Goal: Transaction & Acquisition: Purchase product/service

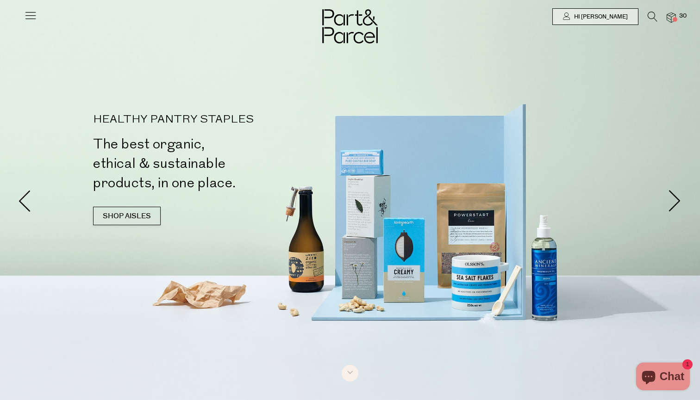
click at [674, 19] on span at bounding box center [674, 19] width 5 height 5
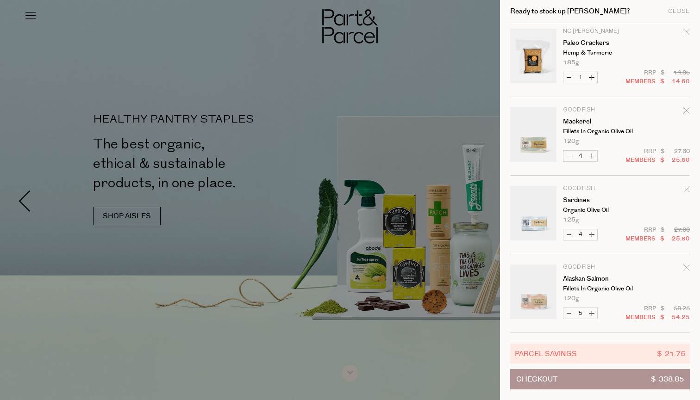
scroll to position [791, 0]
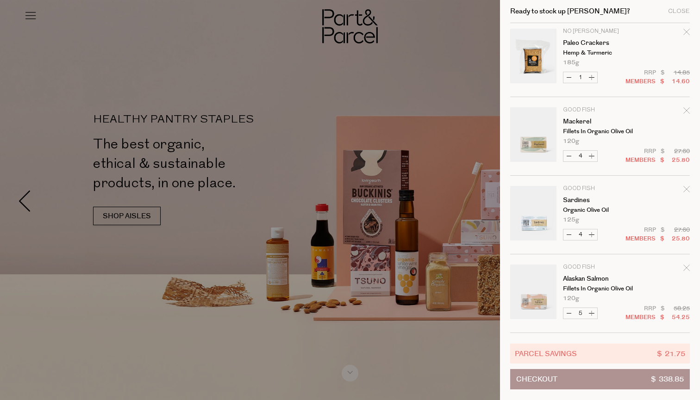
click at [337, 39] on div at bounding box center [350, 200] width 700 height 400
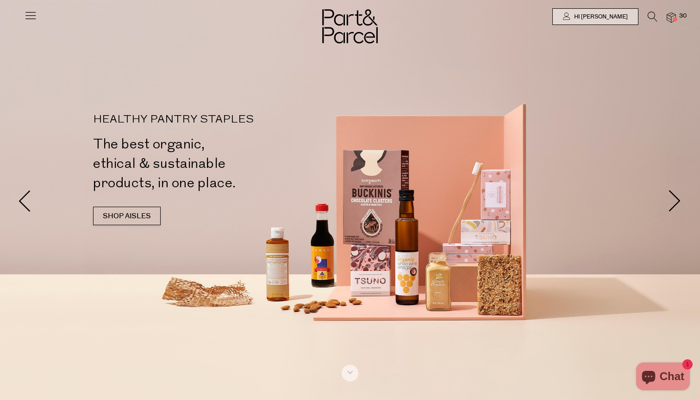
click at [366, 30] on img at bounding box center [350, 26] width 56 height 34
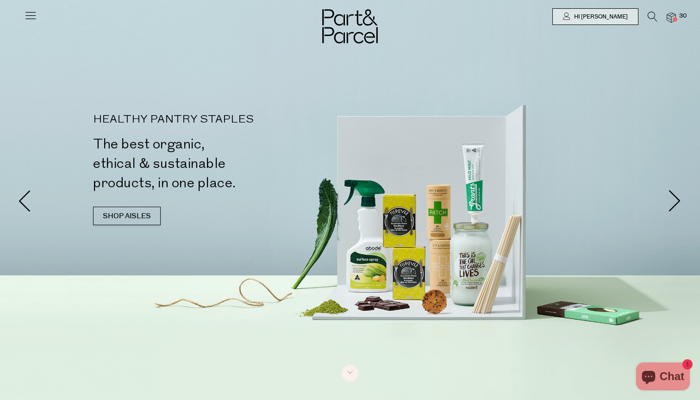
click at [656, 15] on icon at bounding box center [652, 17] width 10 height 10
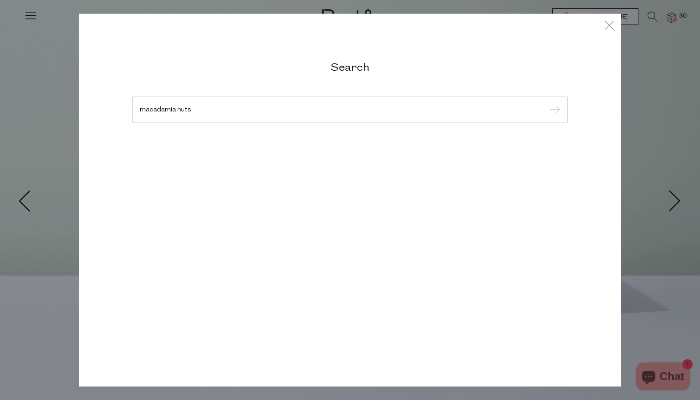
type input "macadamia nuts"
click at [553, 110] on input "submit" at bounding box center [553, 110] width 14 height 14
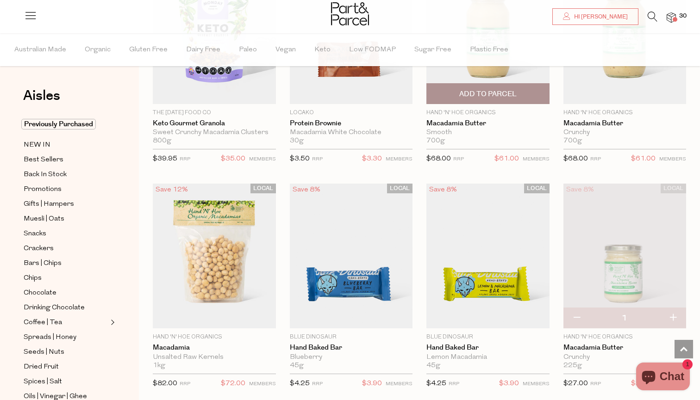
scroll to position [595, 0]
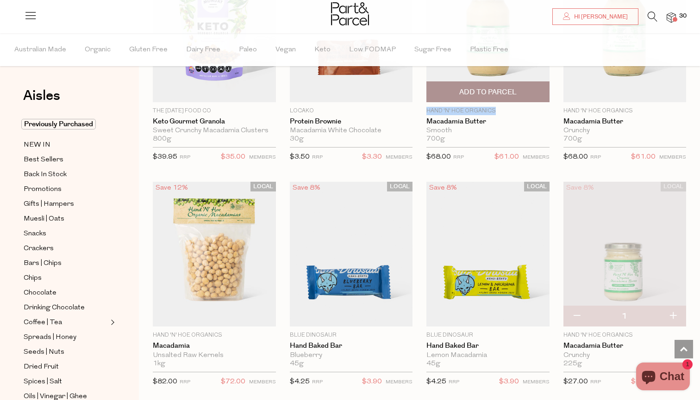
drag, startPoint x: 495, startPoint y: 109, endPoint x: 428, endPoint y: 107, distance: 67.6
click at [428, 107] on p "Hand 'n' Hoe Organics" at bounding box center [487, 111] width 123 height 8
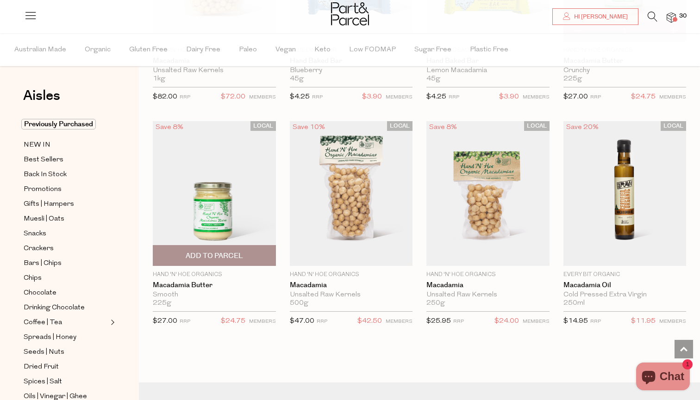
scroll to position [890, 0]
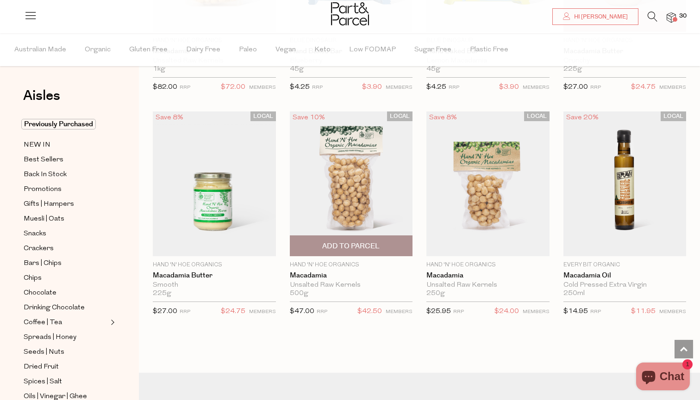
click at [354, 243] on span "Add To Parcel" at bounding box center [350, 247] width 57 height 10
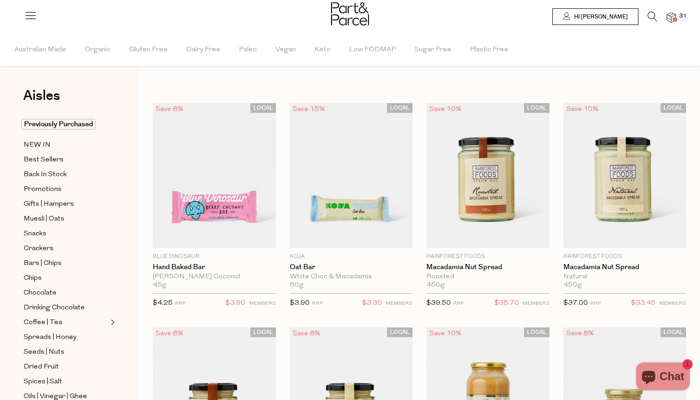
scroll to position [0, 0]
click at [658, 18] on li "31" at bounding box center [666, 18] width 19 height 12
click at [652, 18] on icon at bounding box center [652, 17] width 10 height 10
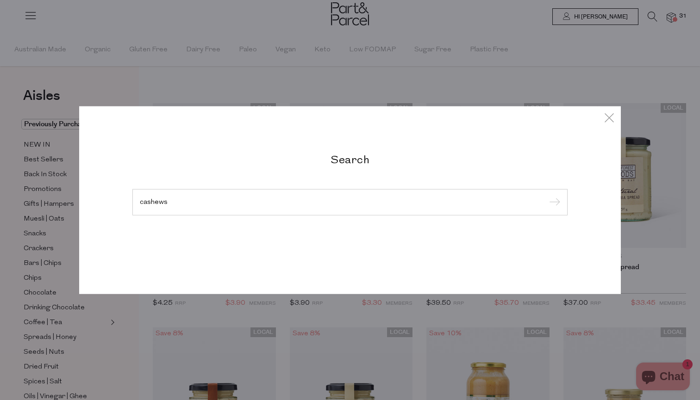
type input "cashews"
click at [553, 203] on input "submit" at bounding box center [553, 203] width 14 height 14
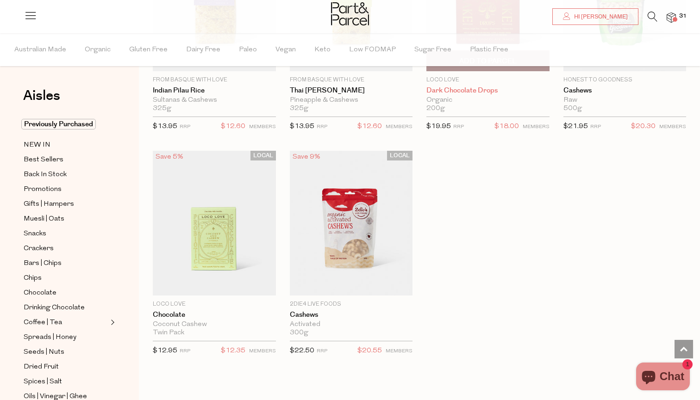
scroll to position [894, 0]
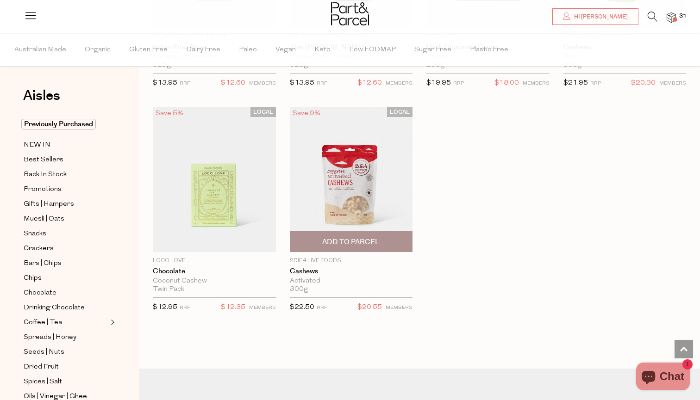
click at [366, 237] on span "Add To Parcel" at bounding box center [350, 242] width 57 height 10
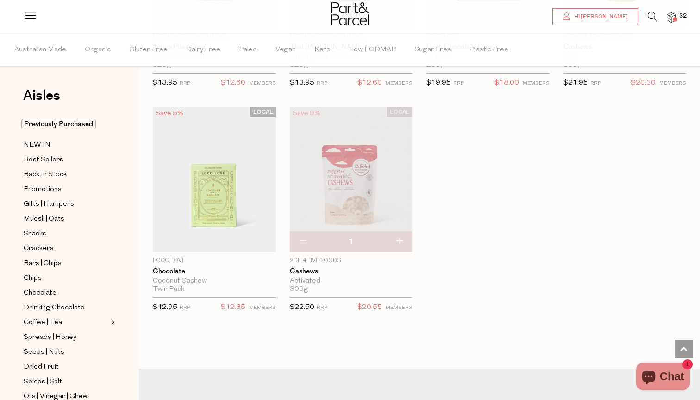
click at [322, 257] on p "2Die4 Live Foods" at bounding box center [351, 261] width 123 height 8
click at [673, 21] on span at bounding box center [674, 19] width 5 height 5
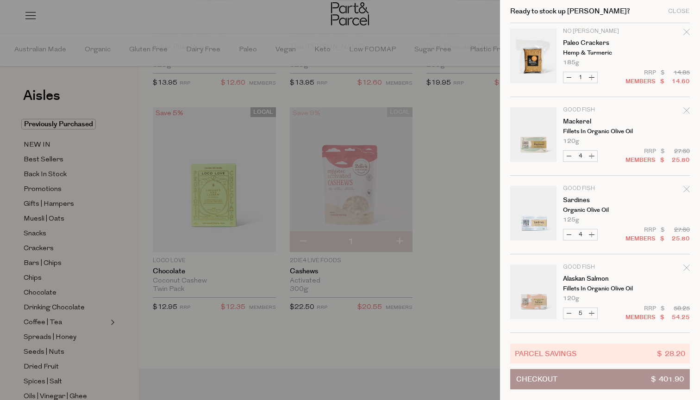
scroll to position [949, 0]
click at [422, 278] on div at bounding box center [350, 200] width 700 height 400
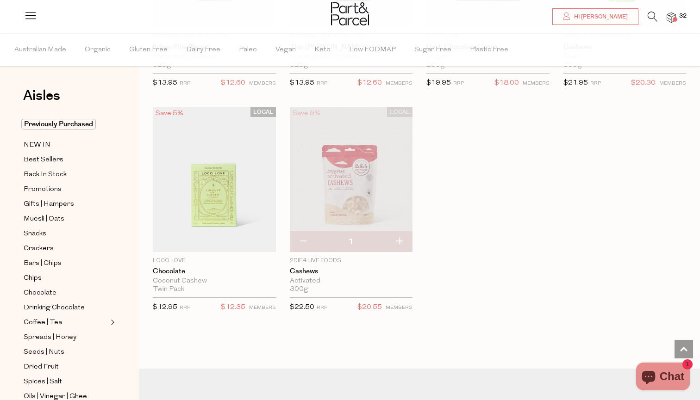
click at [318, 260] on p "2Die4 Live Foods" at bounding box center [351, 261] width 123 height 8
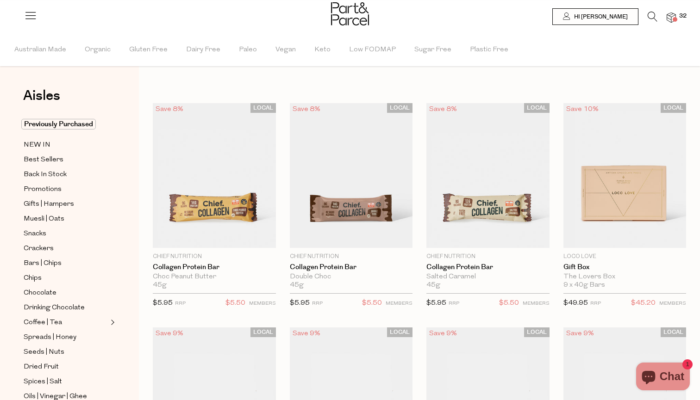
scroll to position [0, 0]
click at [252, 46] on span "Paleo" at bounding box center [248, 50] width 18 height 32
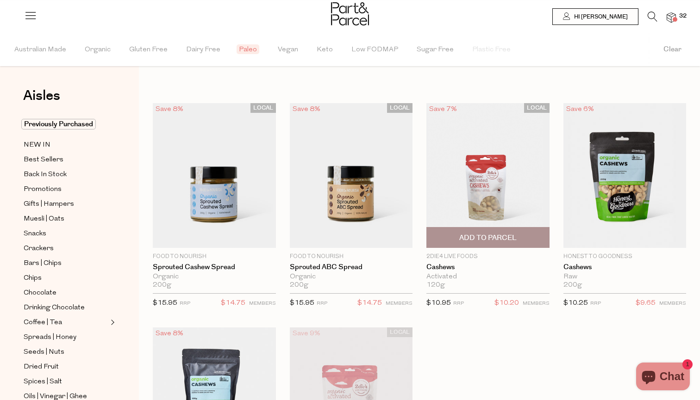
click at [439, 256] on p "2Die4 Live Foods" at bounding box center [487, 257] width 123 height 8
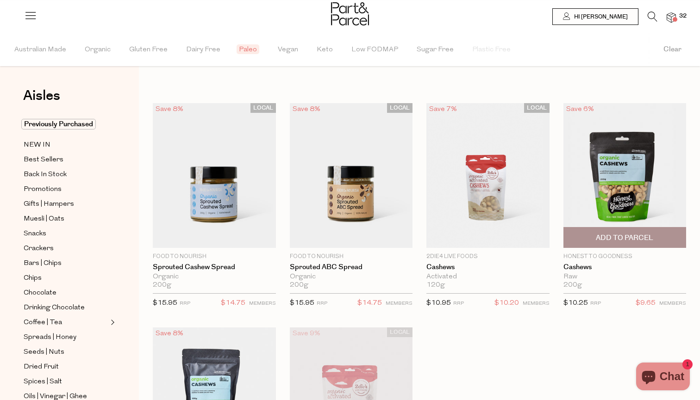
click at [609, 240] on span "Add To Parcel" at bounding box center [624, 238] width 57 height 10
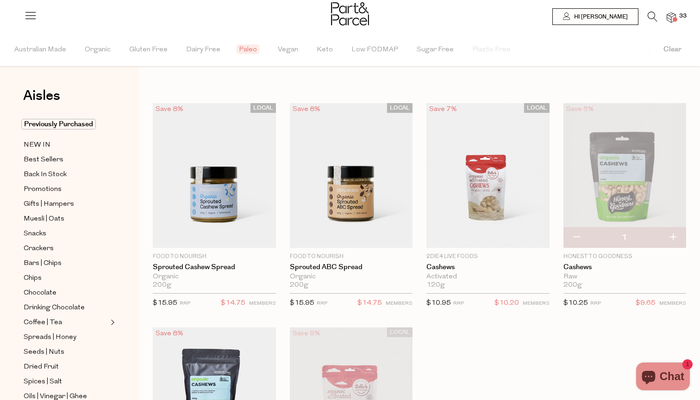
click at [654, 19] on icon at bounding box center [652, 17] width 10 height 10
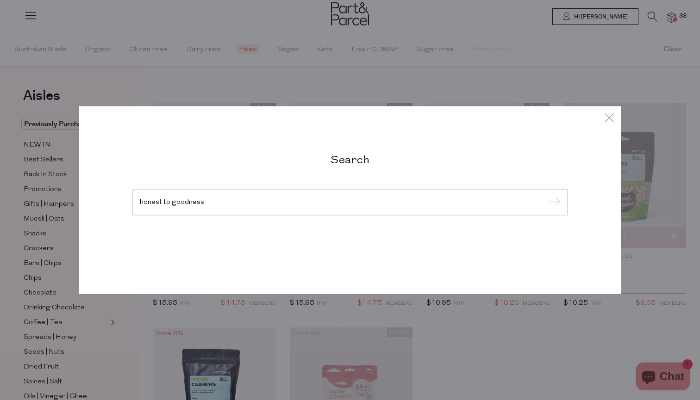
type input "honest to goodness"
click at [553, 203] on input "submit" at bounding box center [553, 203] width 14 height 14
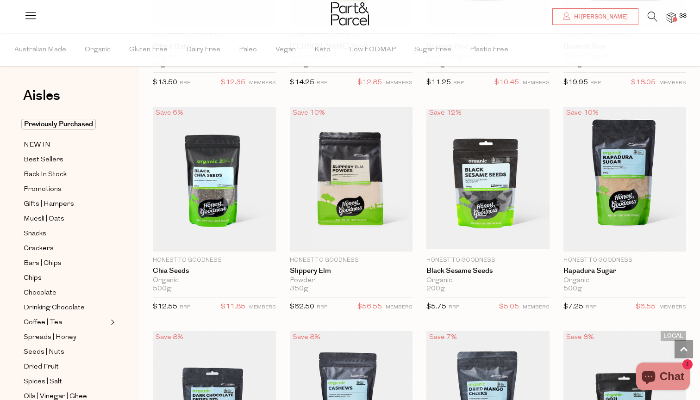
scroll to position [511, 0]
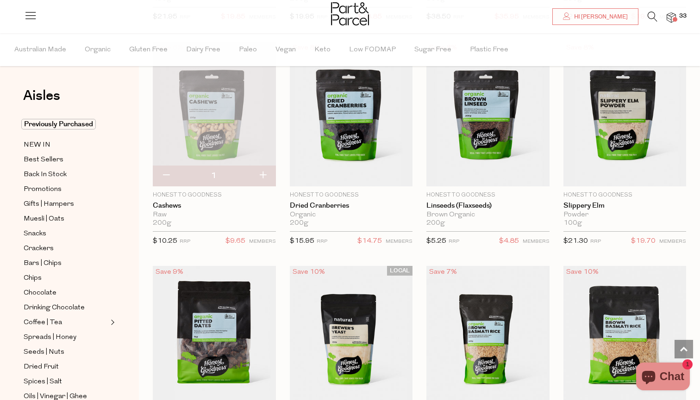
click at [168, 172] on button "button" at bounding box center [166, 176] width 26 height 20
type input "0"
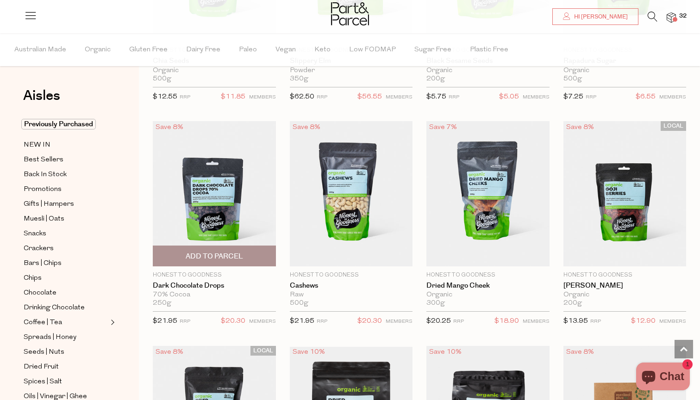
scroll to position [1131, 0]
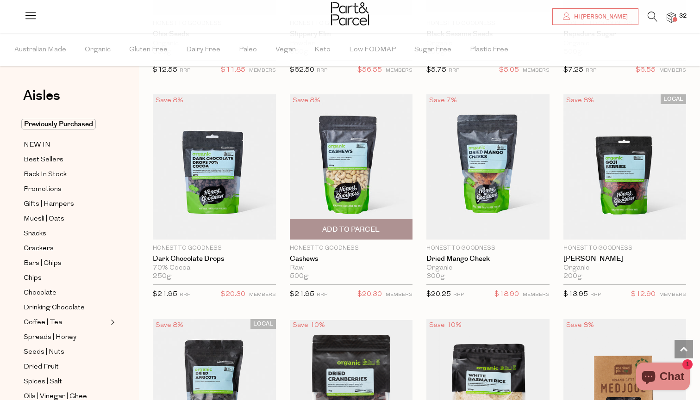
click at [388, 228] on span "Add To Parcel" at bounding box center [351, 229] width 118 height 20
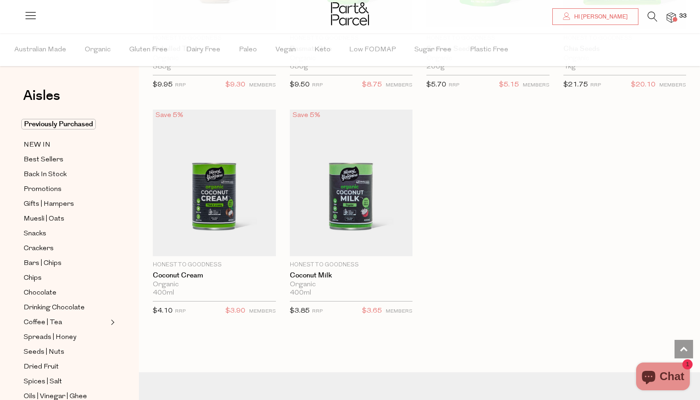
scroll to position [2017, 0]
click at [671, 16] on img at bounding box center [670, 17] width 9 height 11
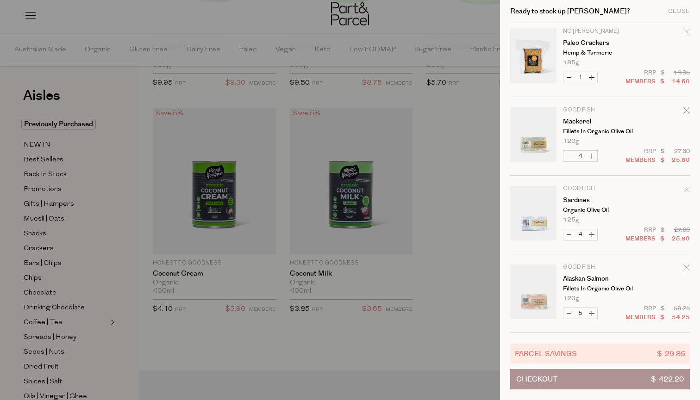
scroll to position [1027, 0]
click at [569, 313] on button "Decrease Alaskan Salmon" at bounding box center [568, 313] width 11 height 11
type input "4"
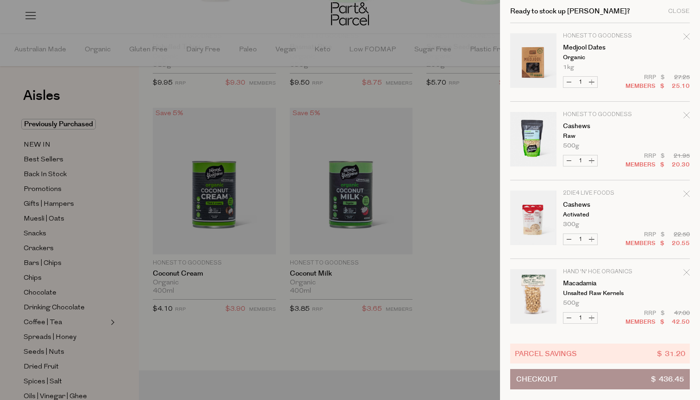
click at [567, 313] on button "Decrease Macadamia" at bounding box center [568, 318] width 11 height 11
type input "0"
click at [590, 316] on button "Increase Paleo Crackers" at bounding box center [591, 318] width 11 height 11
type input "2"
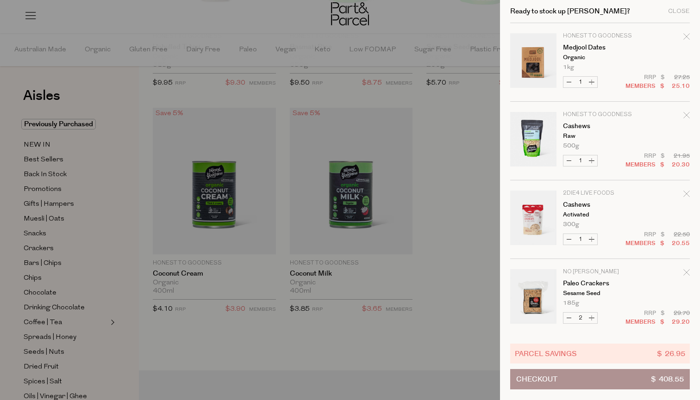
click at [567, 317] on button "Decrease Paleo Crackers" at bounding box center [568, 318] width 11 height 11
type input "1"
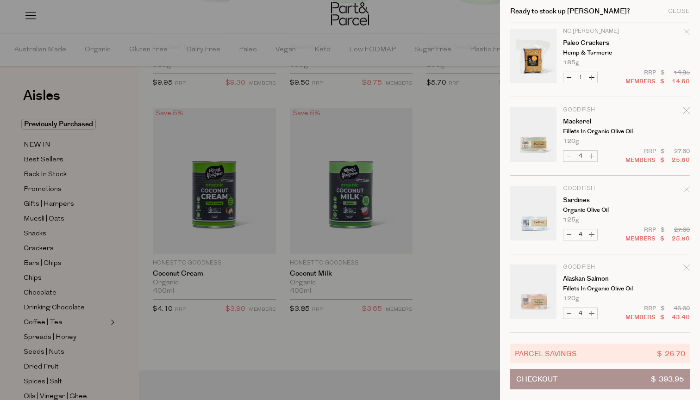
click at [592, 311] on button "Increase Alaskan Salmon" at bounding box center [591, 313] width 11 height 11
type input "5"
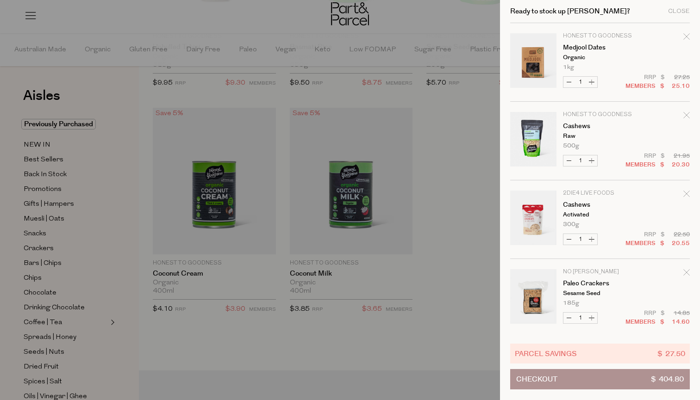
scroll to position [218, 0]
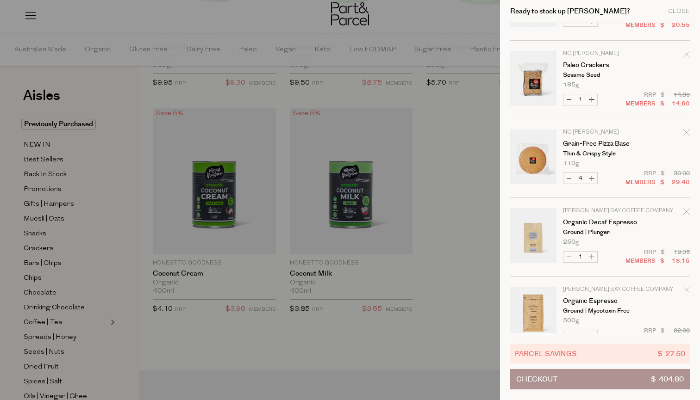
click at [199, 63] on div at bounding box center [350, 200] width 700 height 400
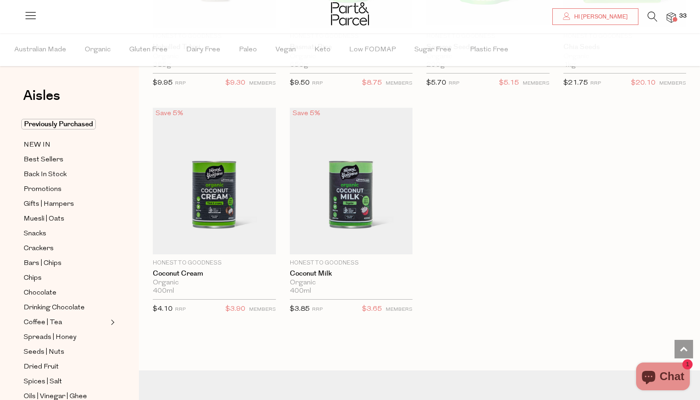
click at [579, 38] on ul "Australian Made Organic Gluten Free Dairy Free Paleo Vegan Keto Low FODMAP Suga…" at bounding box center [349, 49] width 699 height 33
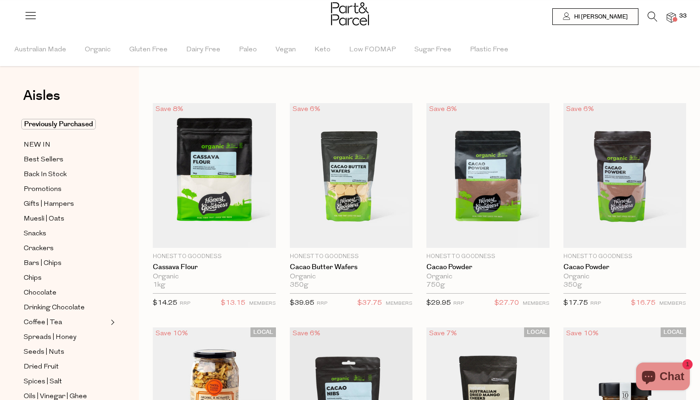
scroll to position [0, 0]
click at [651, 15] on icon at bounding box center [652, 17] width 10 height 10
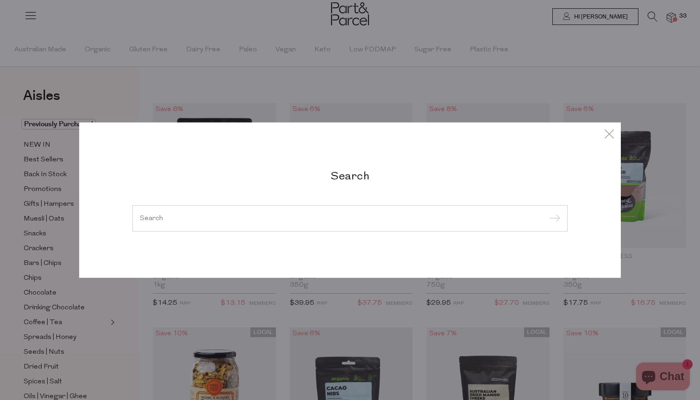
type input "d"
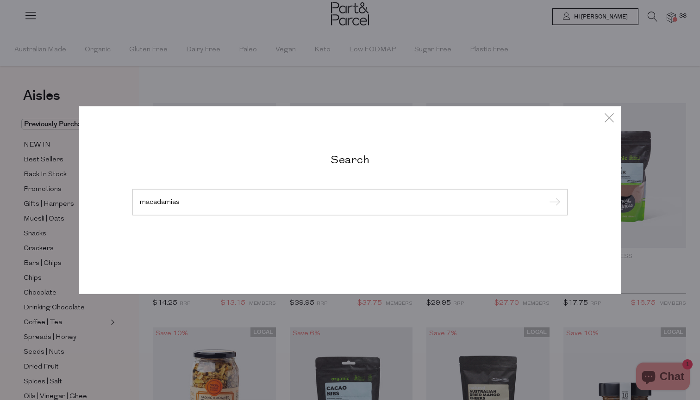
type input "macadamias"
click at [553, 203] on input "submit" at bounding box center [553, 203] width 14 height 14
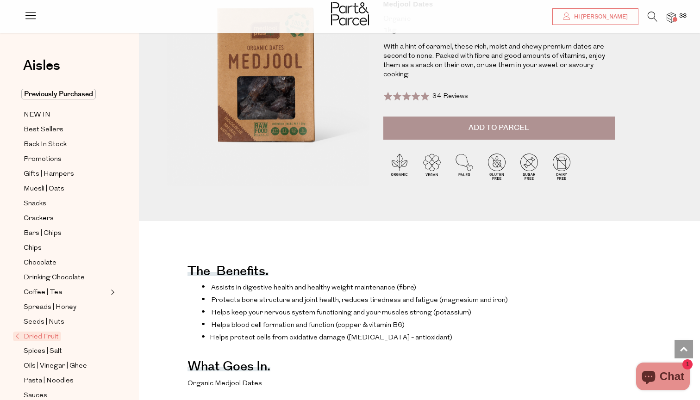
scroll to position [4, 0]
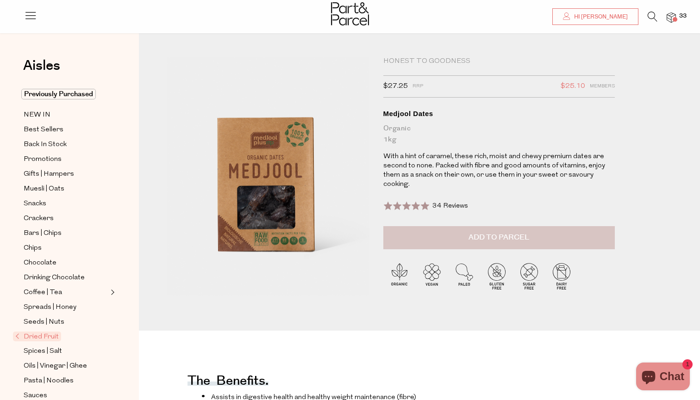
click at [490, 241] on span "Add to Parcel" at bounding box center [498, 237] width 61 height 11
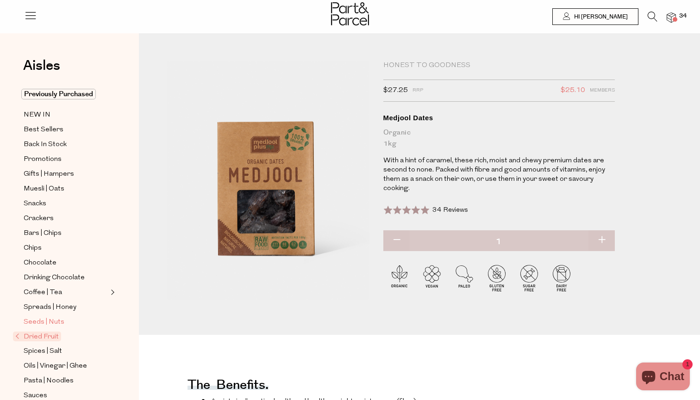
click at [46, 321] on span "Seeds | Nuts" at bounding box center [44, 322] width 41 height 11
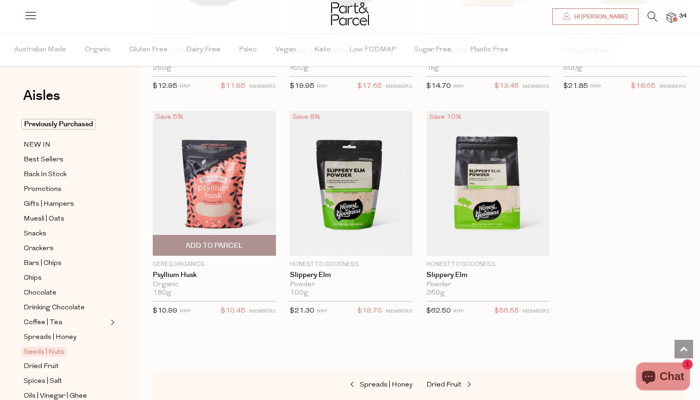
scroll to position [2553, 0]
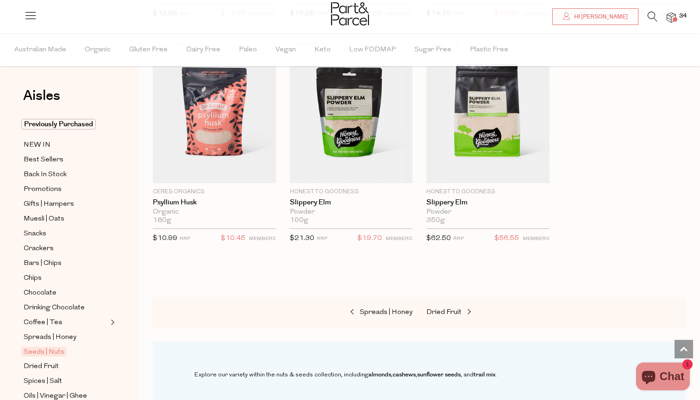
click at [677, 17] on span "34" at bounding box center [683, 16] width 12 height 8
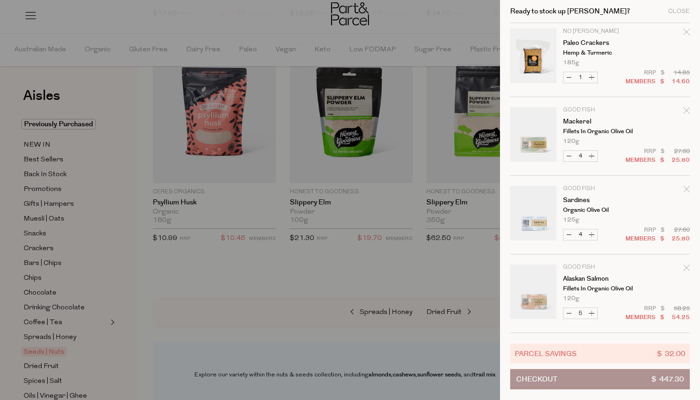
scroll to position [1106, 0]
click at [321, 276] on div at bounding box center [350, 200] width 700 height 400
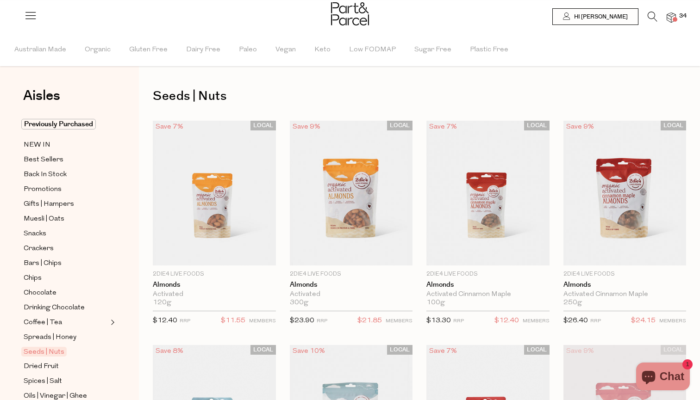
scroll to position [0, 0]
click at [673, 17] on span at bounding box center [674, 19] width 5 height 5
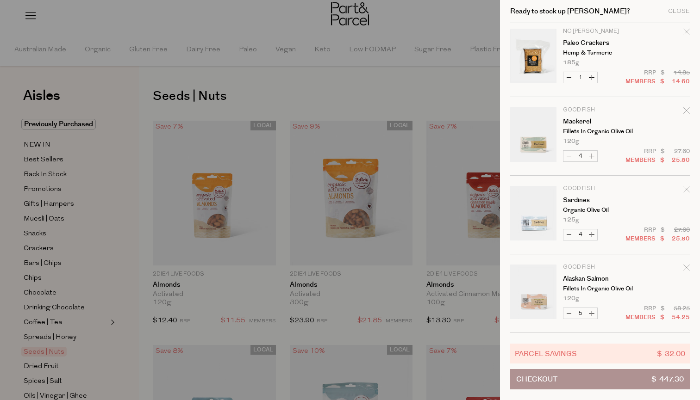
click at [477, 26] on div at bounding box center [350, 200] width 700 height 400
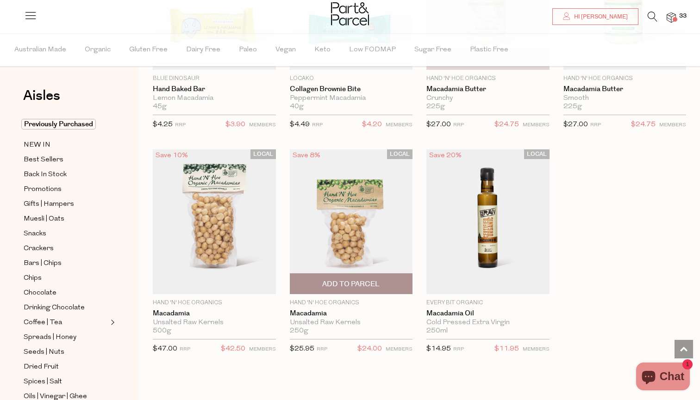
scroll to position [1333, 0]
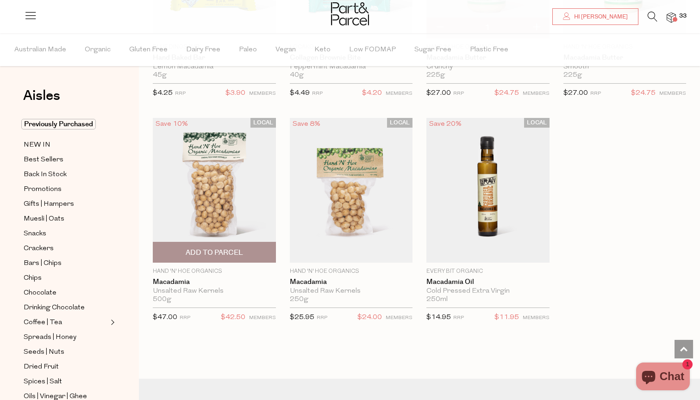
click at [247, 247] on span "Add To Parcel" at bounding box center [214, 252] width 118 height 20
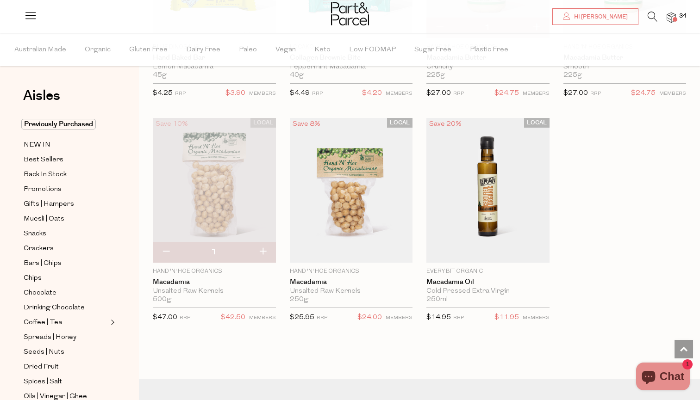
click at [672, 15] on img at bounding box center [670, 17] width 9 height 11
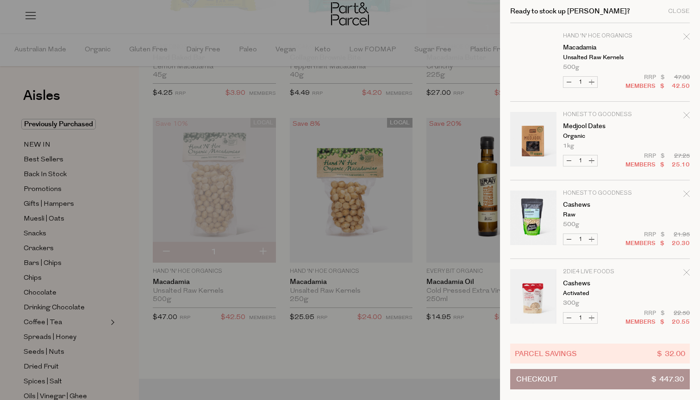
scroll to position [0, 0]
click at [393, 97] on div at bounding box center [350, 200] width 700 height 400
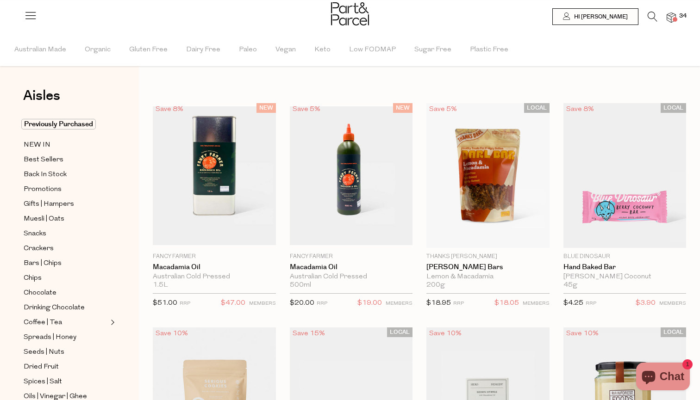
click at [677, 14] on div at bounding box center [350, 15] width 700 height 30
click at [674, 14] on img at bounding box center [670, 17] width 9 height 11
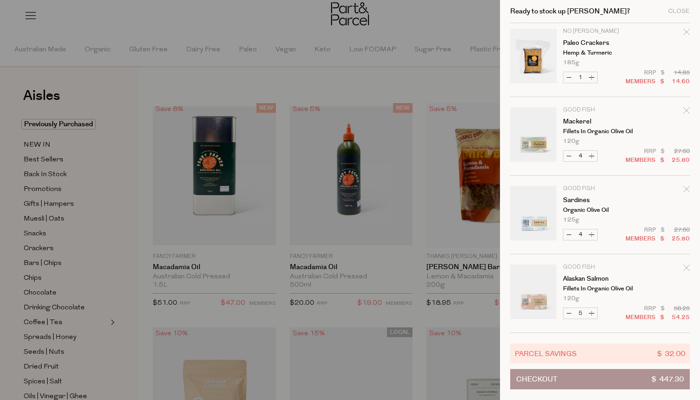
scroll to position [1106, 0]
click at [542, 281] on link "Your cart" at bounding box center [533, 294] width 46 height 58
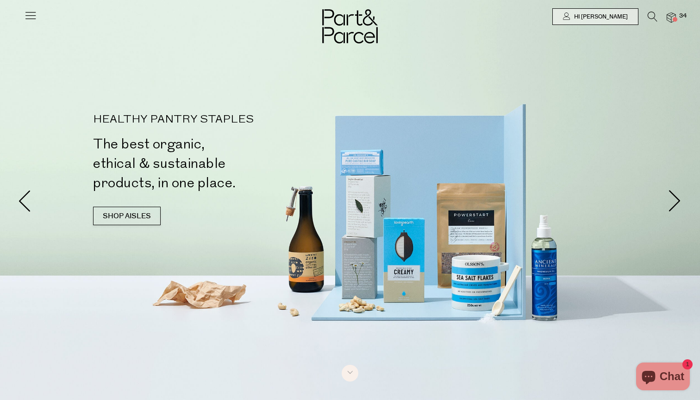
click at [677, 19] on span at bounding box center [674, 19] width 5 height 5
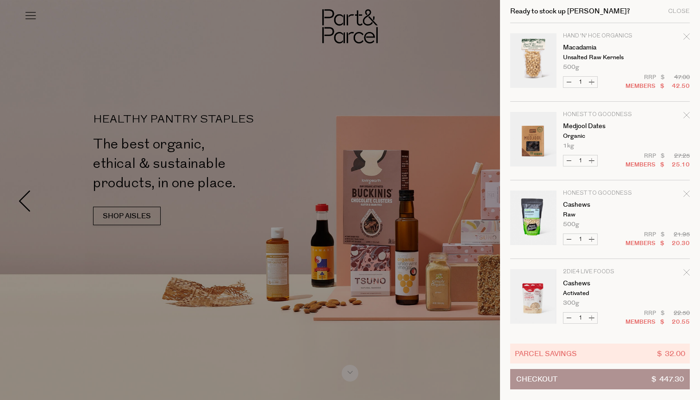
click at [478, 84] on div at bounding box center [350, 200] width 700 height 400
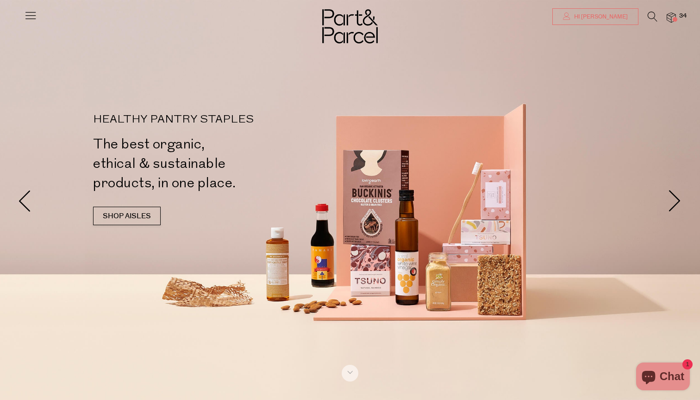
click at [619, 21] on span "Hi [PERSON_NAME]" at bounding box center [600, 17] width 56 height 8
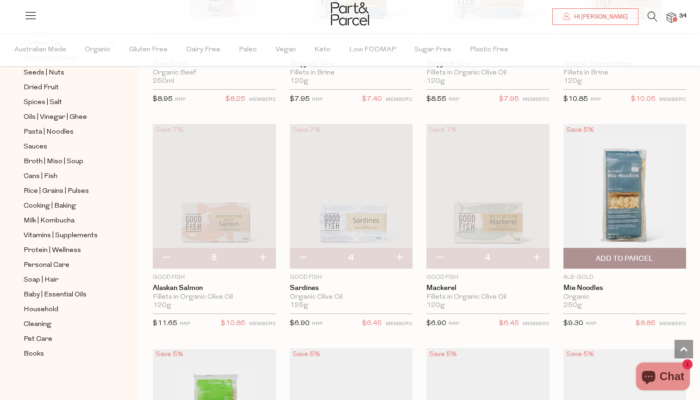
scroll to position [784, 0]
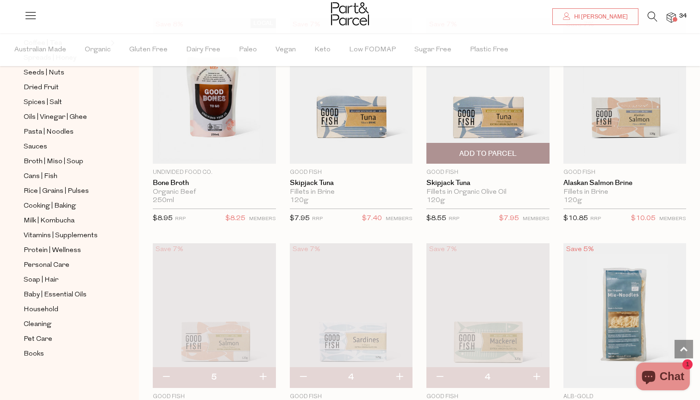
click at [511, 153] on span "Add To Parcel" at bounding box center [487, 154] width 57 height 10
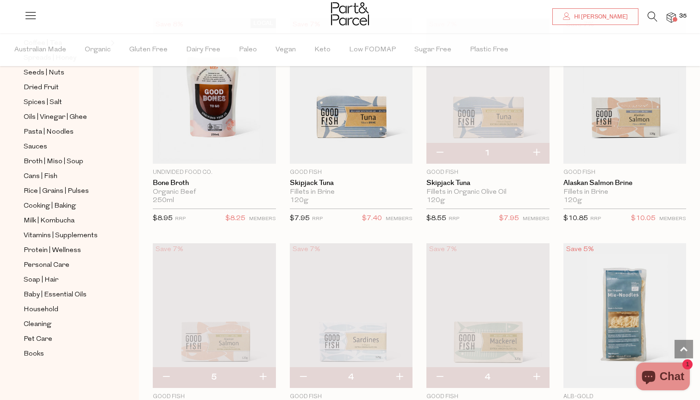
click at [535, 150] on button "button" at bounding box center [536, 153] width 26 height 20
type input "2"
click at [538, 150] on button "button" at bounding box center [536, 153] width 26 height 20
type input "3"
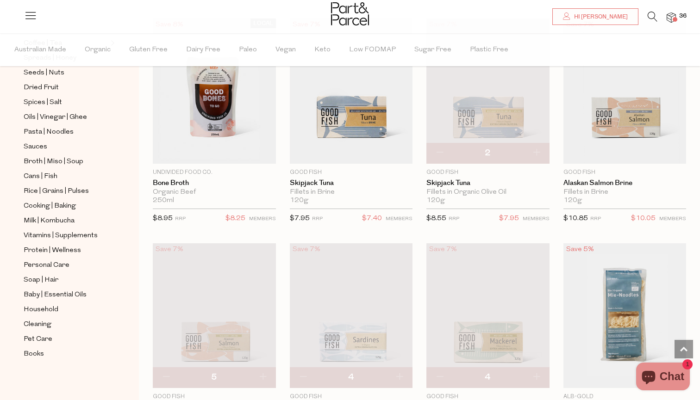
type input "3"
click at [540, 149] on button "button" at bounding box center [536, 153] width 26 height 20
type input "4"
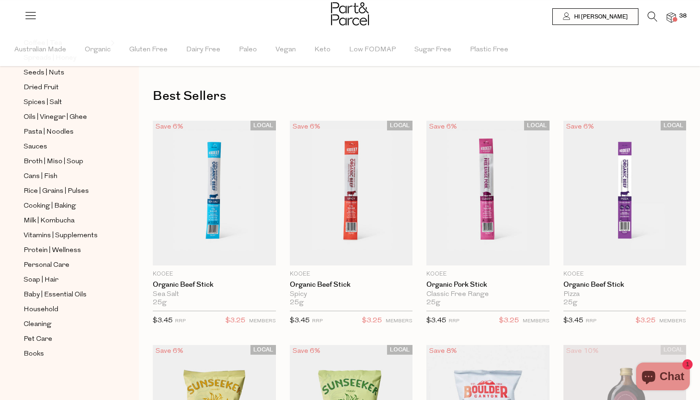
scroll to position [0, 0]
click at [670, 12] on li "38" at bounding box center [666, 18] width 19 height 12
click at [671, 19] on img at bounding box center [670, 17] width 9 height 11
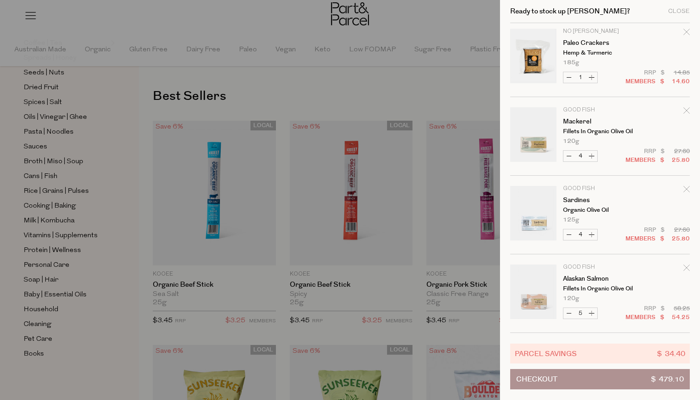
scroll to position [1185, 0]
click at [433, 78] on div at bounding box center [350, 200] width 700 height 400
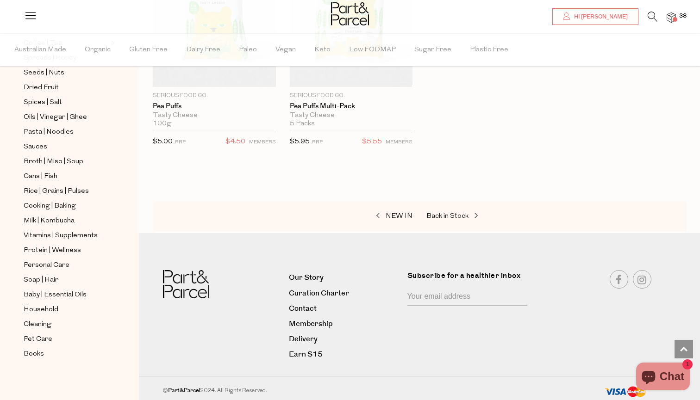
scroll to position [2432, 0]
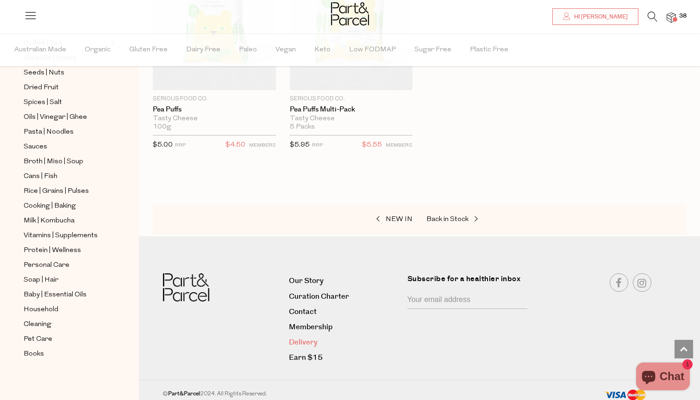
click at [311, 336] on link "Delivery" at bounding box center [345, 342] width 112 height 12
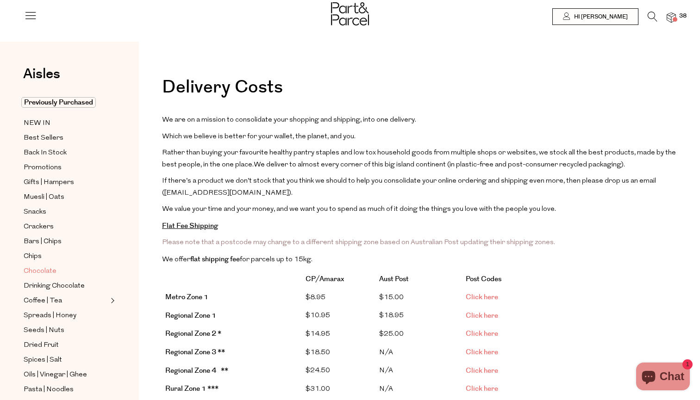
click at [38, 272] on span "Chocolate" at bounding box center [40, 271] width 33 height 11
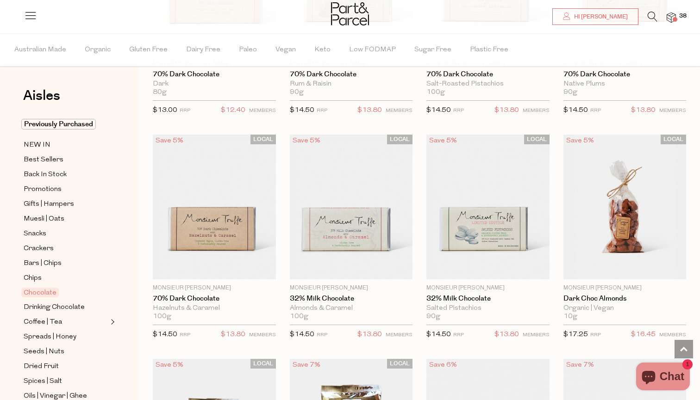
scroll to position [1812, 0]
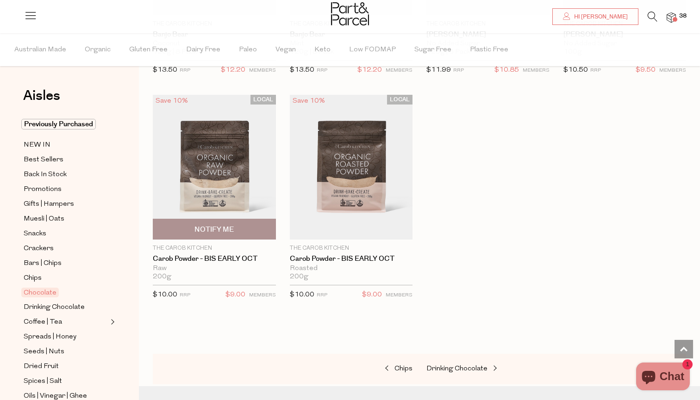
scroll to position [3199, 0]
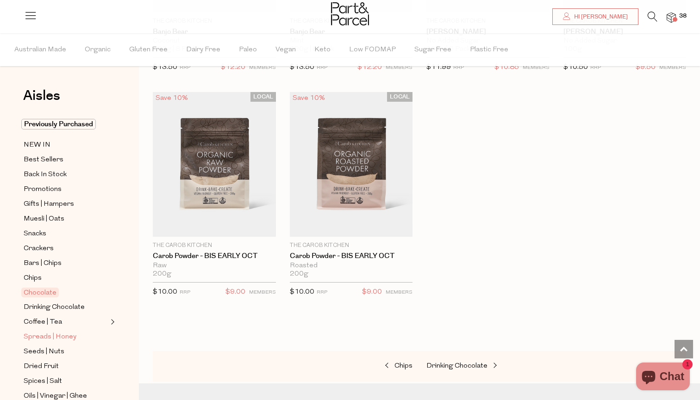
click at [40, 339] on span "Spreads | Honey" at bounding box center [50, 337] width 53 height 11
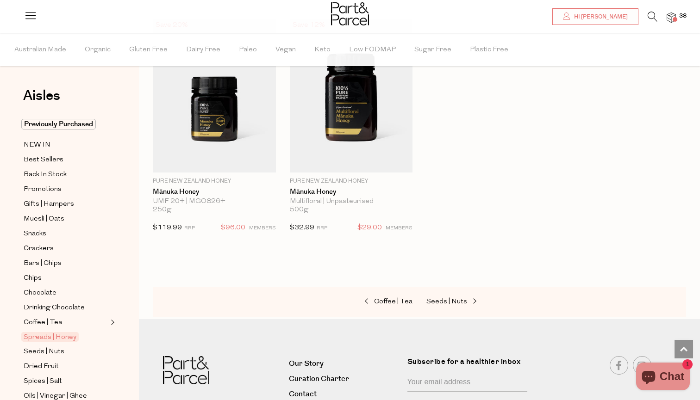
scroll to position [2384, 0]
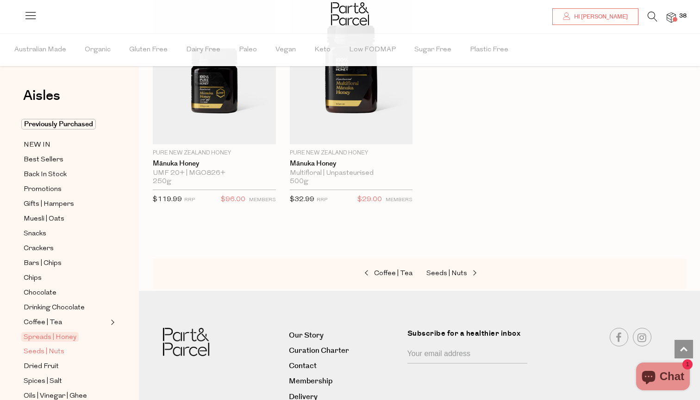
click at [49, 354] on span "Seeds | Nuts" at bounding box center [44, 352] width 41 height 11
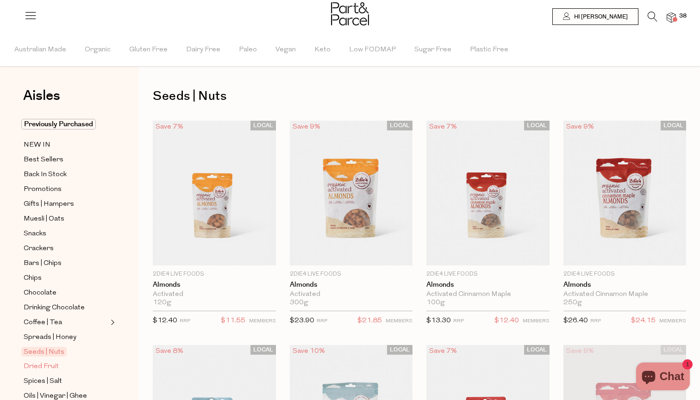
click at [47, 368] on span "Dried Fruit" at bounding box center [41, 366] width 35 height 11
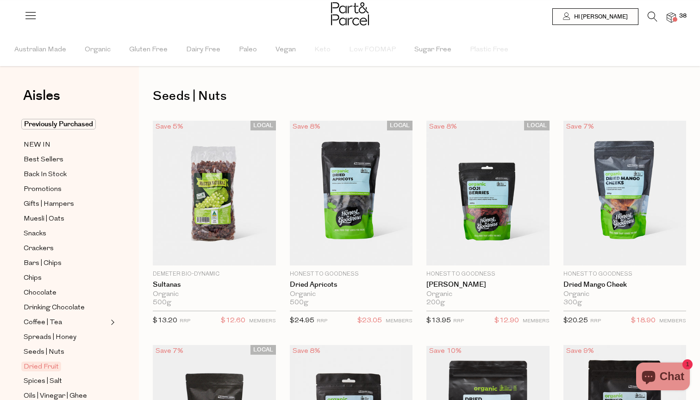
type input "2"
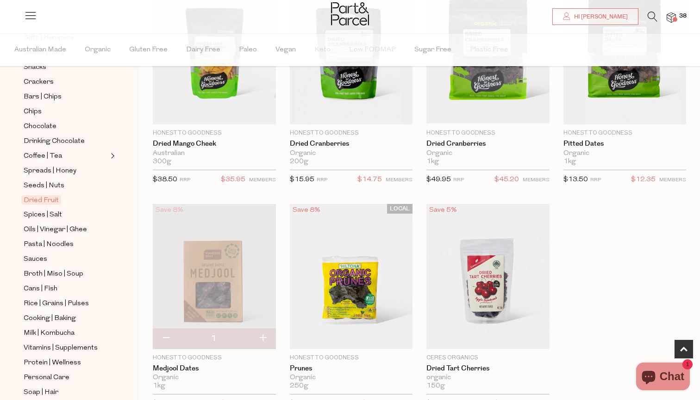
scroll to position [367, 0]
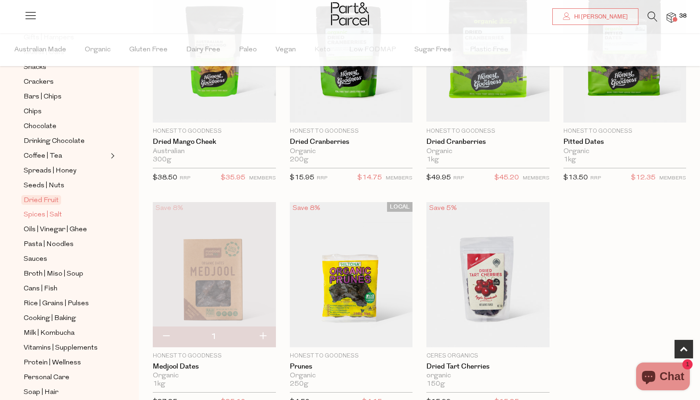
click at [52, 215] on span "Spices | Salt" at bounding box center [43, 215] width 38 height 11
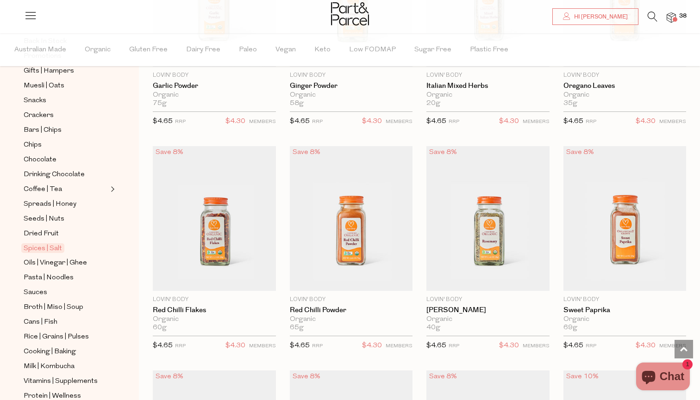
scroll to position [190, 0]
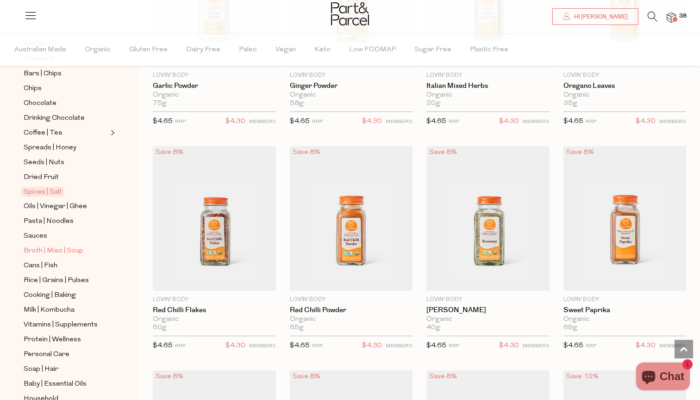
click at [64, 248] on span "Broth | Miso | Soup" at bounding box center [54, 251] width 60 height 11
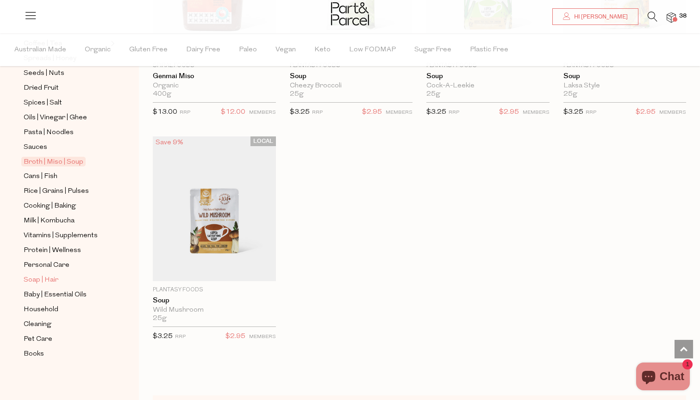
scroll to position [279, 0]
click at [62, 220] on span "Milk | Kombucha" at bounding box center [49, 221] width 51 height 11
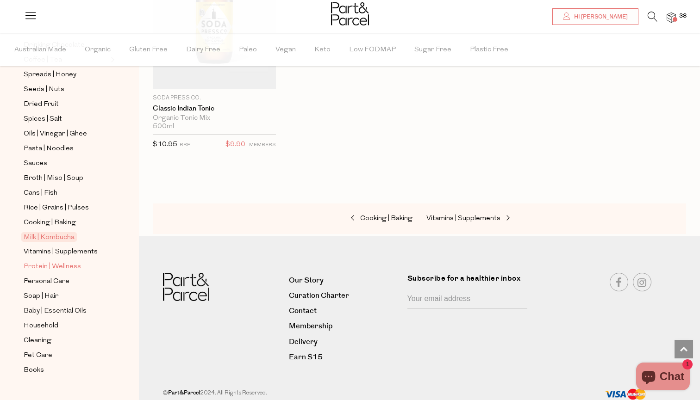
scroll to position [272, 0]
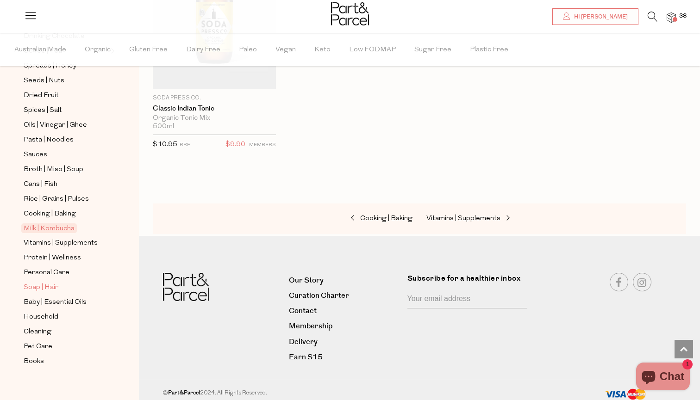
click at [69, 293] on link "Soap | Hair" at bounding box center [66, 288] width 84 height 12
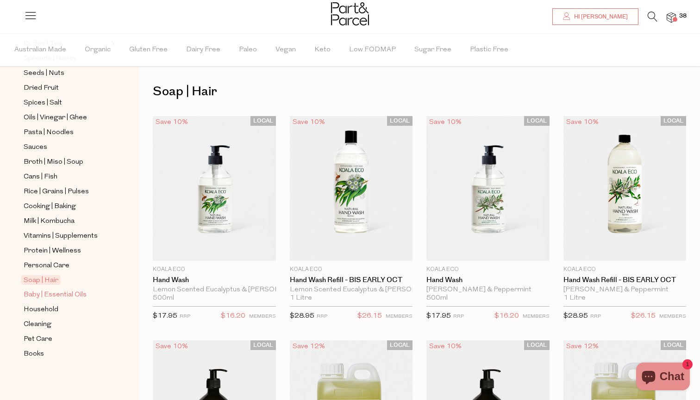
scroll to position [279, 0]
click at [70, 302] on ul "Previously Purchased NEW IN Best Sellers Back In Stock Promotions Gifts | Hampe…" at bounding box center [69, 100] width 99 height 520
click at [69, 291] on span "Baby | Essential Oils" at bounding box center [55, 295] width 63 height 11
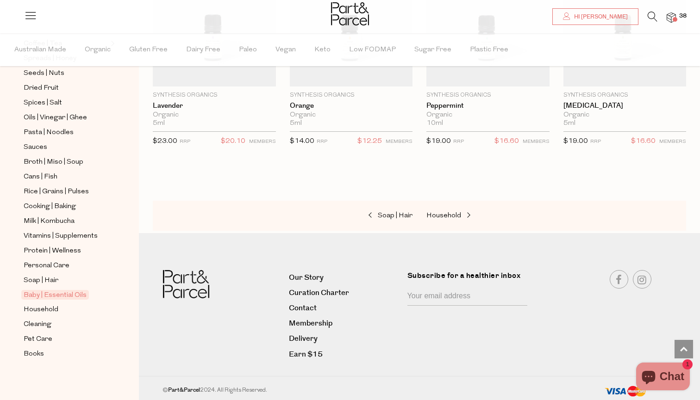
scroll to position [852, 0]
click at [37, 353] on span "Books" at bounding box center [34, 354] width 20 height 11
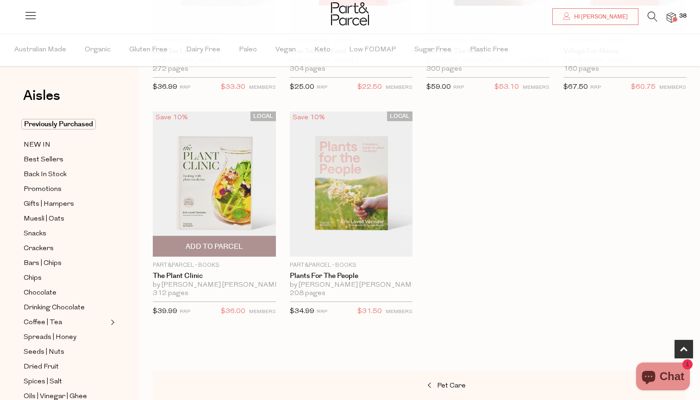
scroll to position [461, 0]
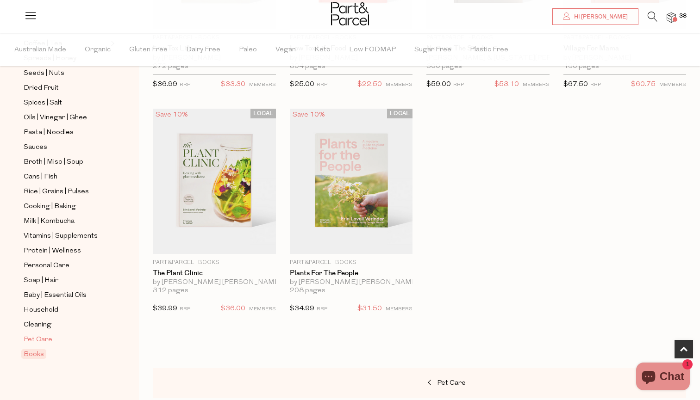
click at [45, 335] on span "Pet Care" at bounding box center [38, 340] width 29 height 11
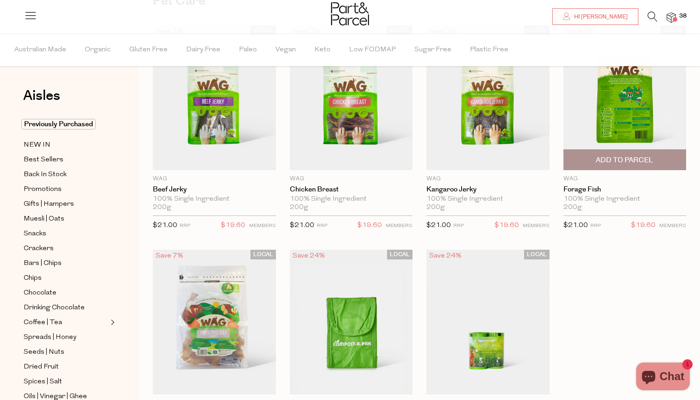
click at [590, 89] on img at bounding box center [624, 97] width 123 height 145
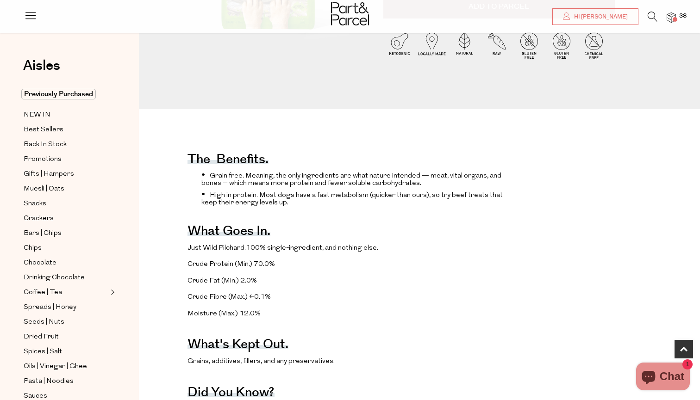
scroll to position [259, 0]
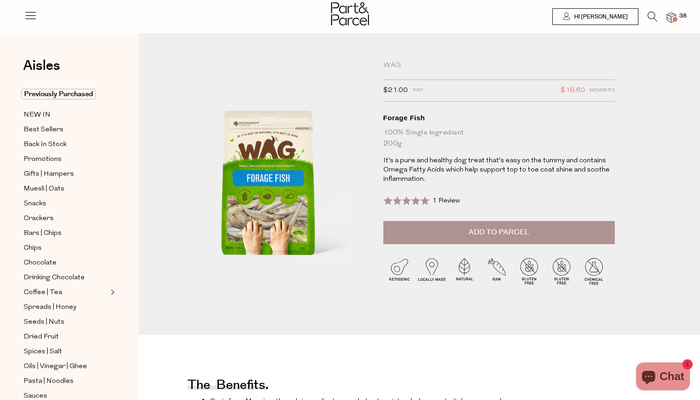
scroll to position [0, 0]
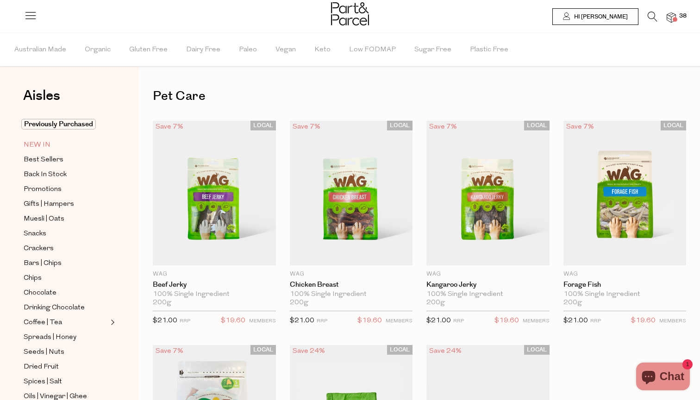
click at [43, 144] on span "NEW IN" at bounding box center [37, 145] width 27 height 11
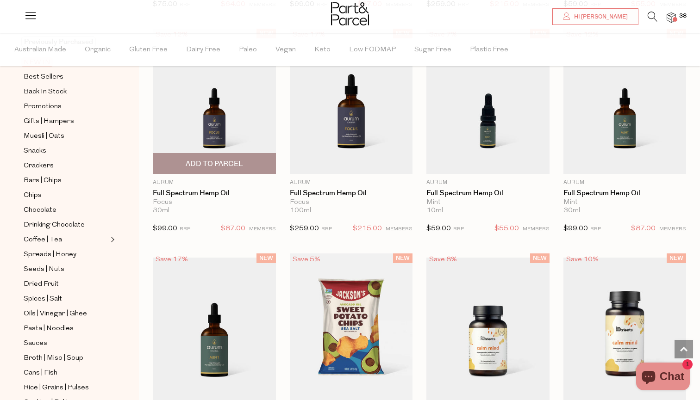
scroll to position [762, 0]
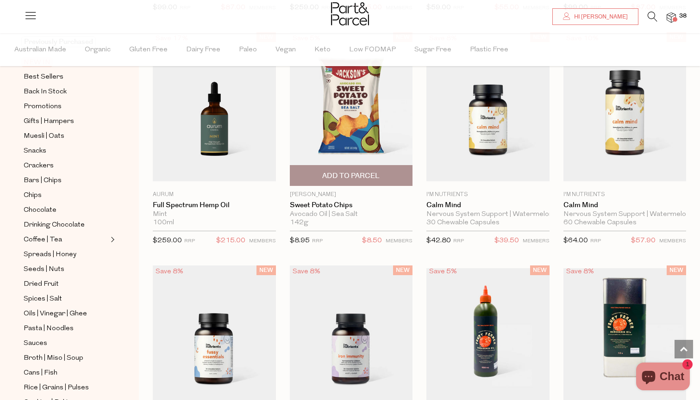
click at [346, 117] on img at bounding box center [351, 109] width 123 height 154
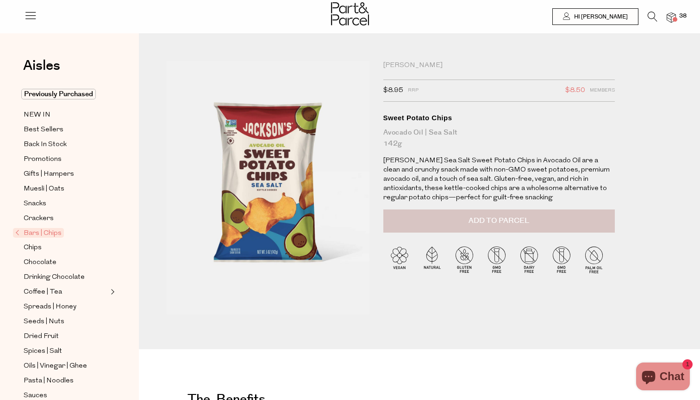
click at [447, 218] on button "Add to Parcel" at bounding box center [498, 221] width 231 height 23
click at [599, 218] on button "button" at bounding box center [601, 220] width 26 height 20
type input "2"
click at [46, 119] on span "NEW IN" at bounding box center [37, 115] width 27 height 11
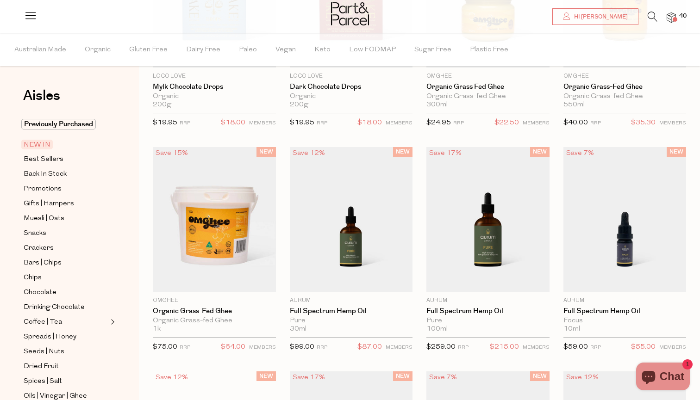
type input "2"
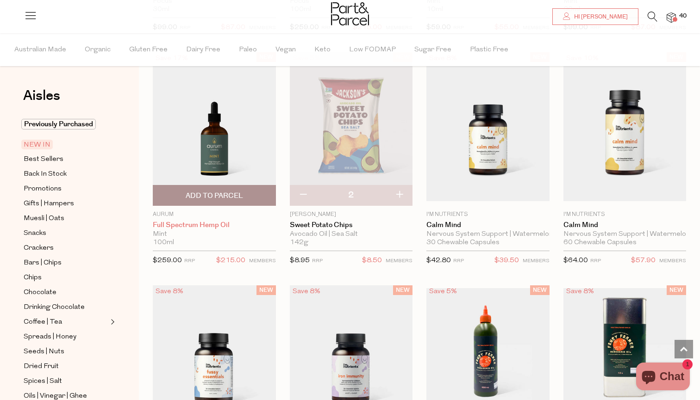
scroll to position [984, 0]
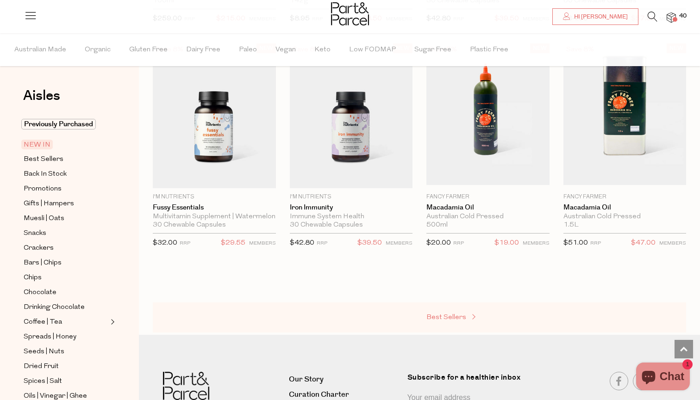
click at [451, 317] on span "Best Sellers" at bounding box center [446, 317] width 40 height 7
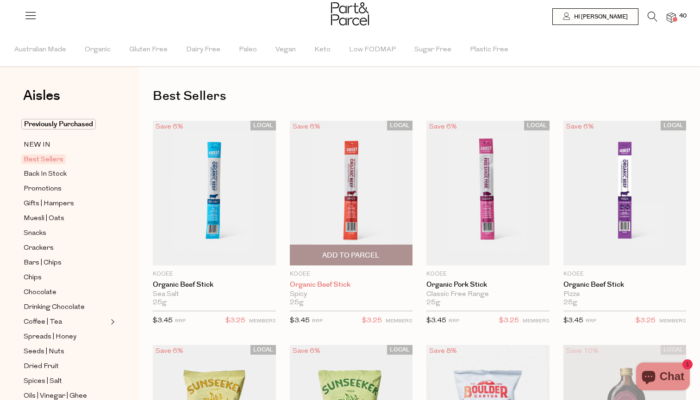
type input "4"
type input "5"
type input "4"
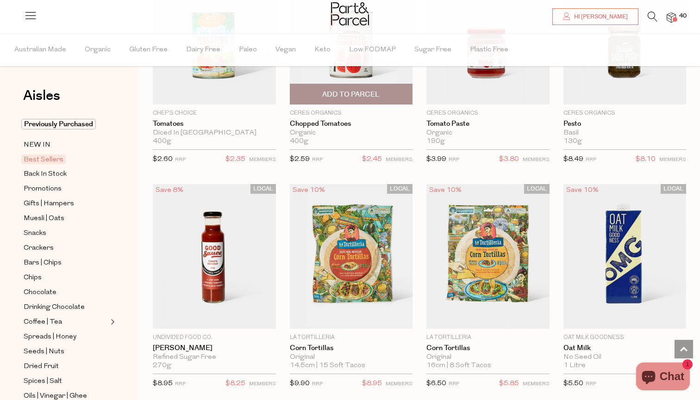
scroll to position [1562, 0]
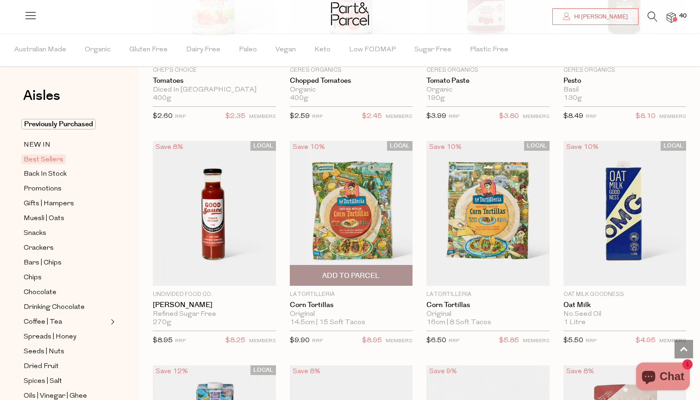
click at [353, 209] on img at bounding box center [351, 213] width 123 height 145
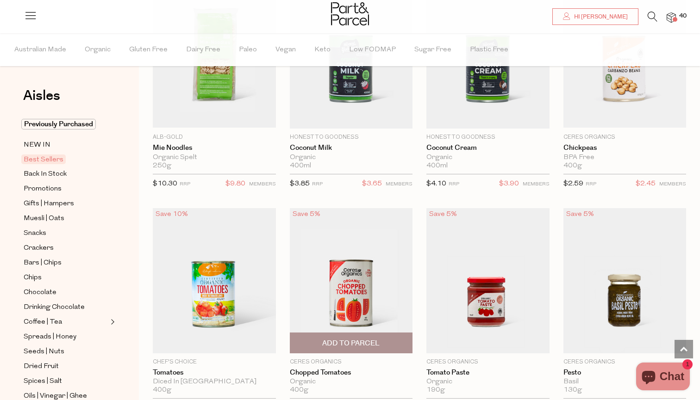
scroll to position [1647, 0]
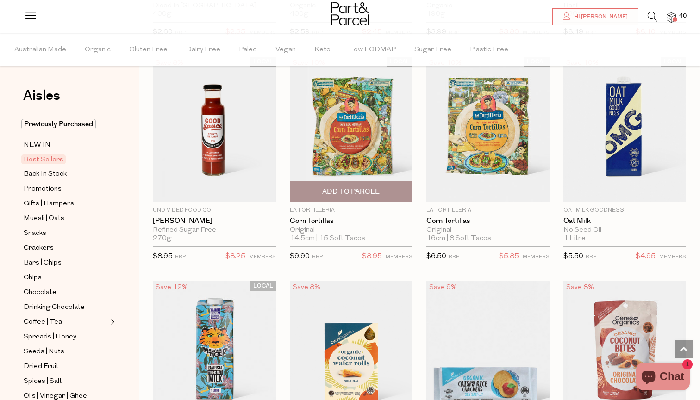
click at [354, 187] on span "Add To Parcel" at bounding box center [350, 192] width 57 height 10
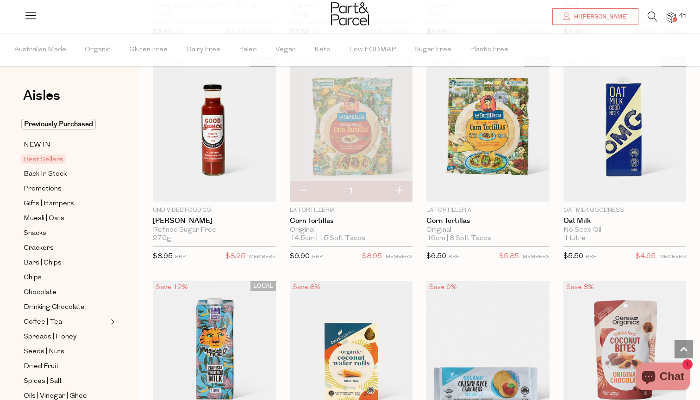
click at [313, 206] on p "La Tortilleria" at bounding box center [351, 210] width 123 height 8
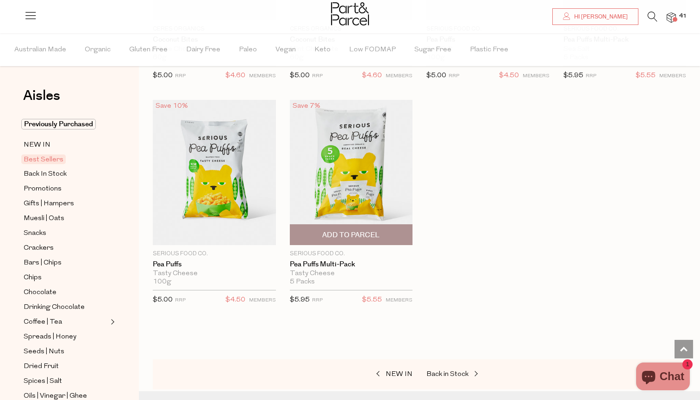
scroll to position [2394, 0]
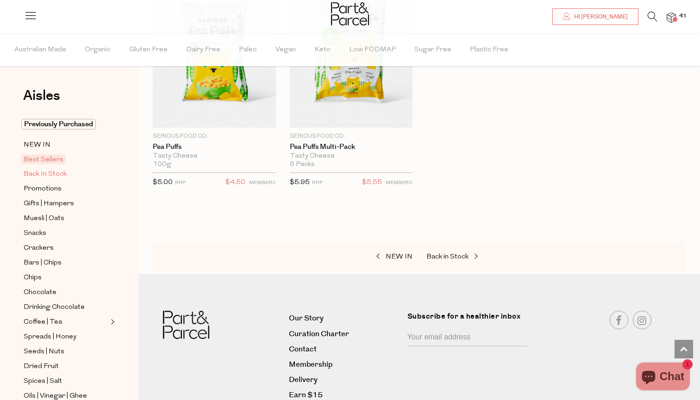
click at [69, 173] on link "Back In Stock" at bounding box center [66, 174] width 84 height 12
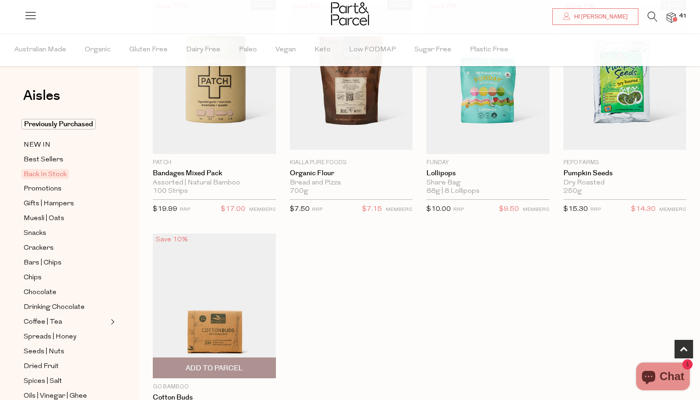
scroll to position [205, 0]
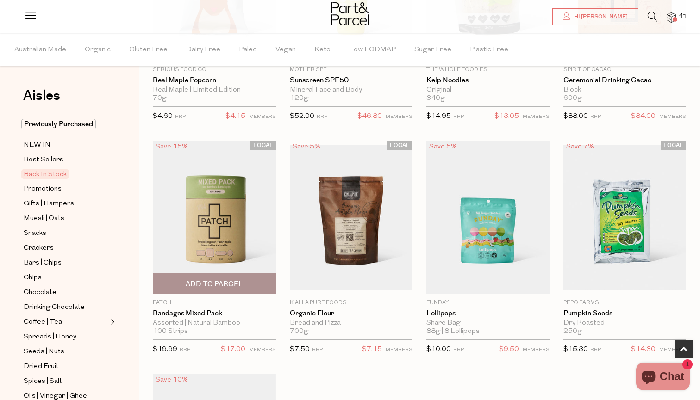
click at [224, 206] on img at bounding box center [214, 218] width 123 height 154
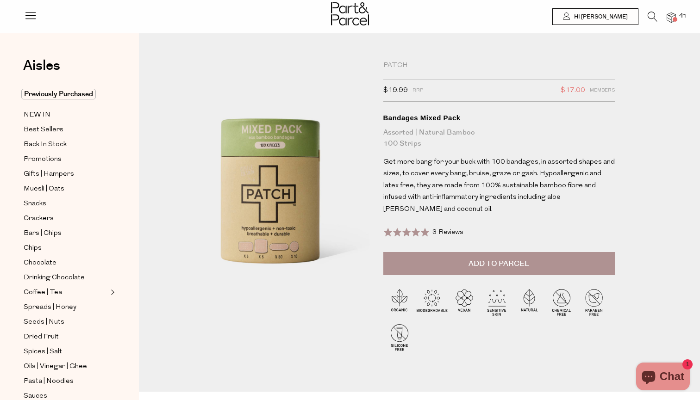
click at [645, 13] on li at bounding box center [647, 19] width 19 height 14
click at [655, 15] on icon at bounding box center [652, 17] width 10 height 10
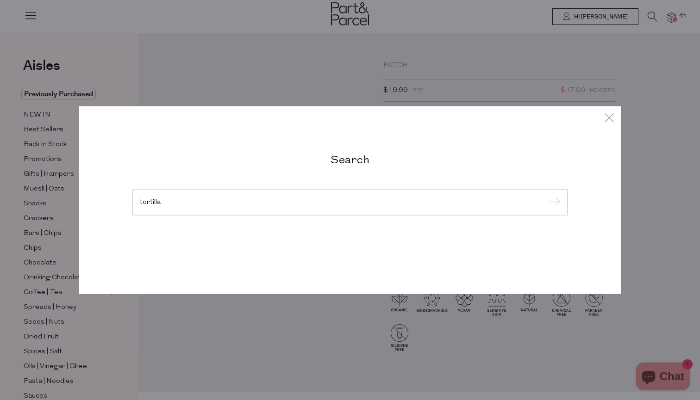
type input "tortilla"
click at [553, 203] on input "submit" at bounding box center [553, 203] width 14 height 14
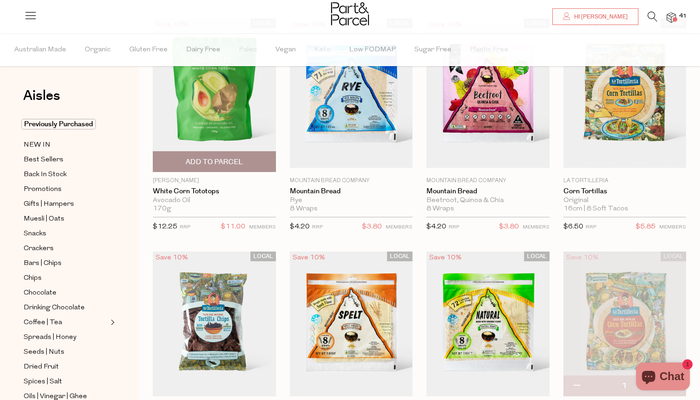
scroll to position [85, 0]
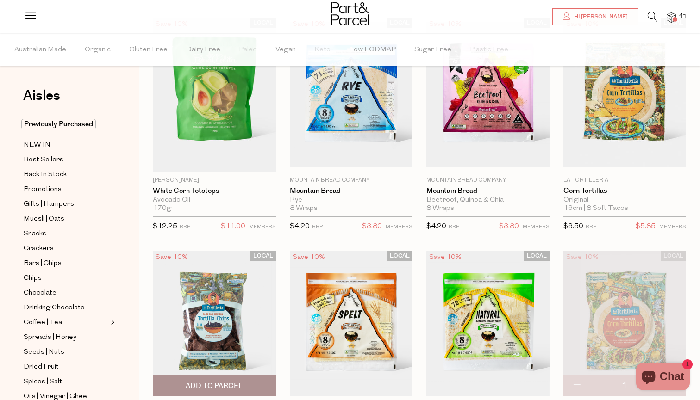
click at [205, 305] on img at bounding box center [214, 323] width 123 height 145
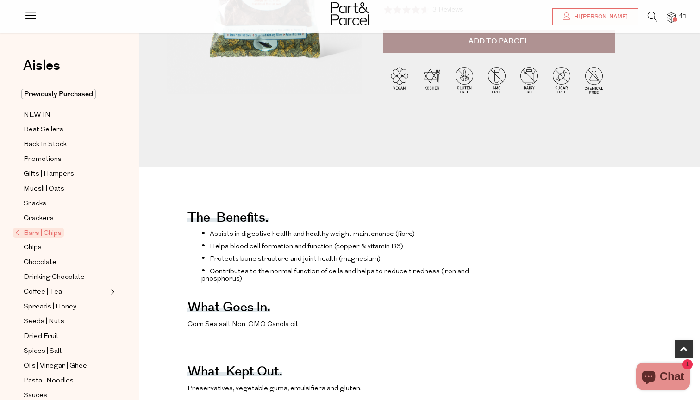
scroll to position [200, 0]
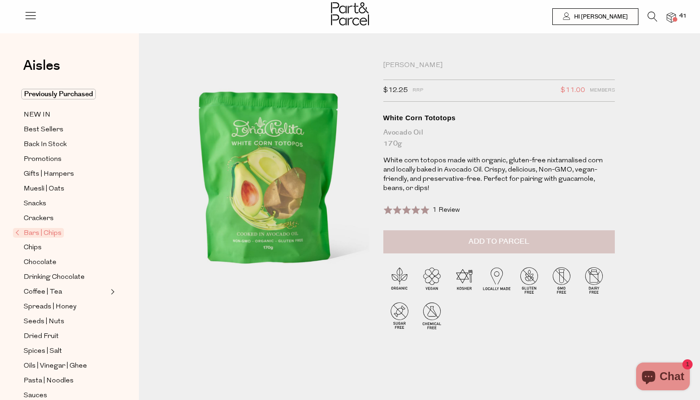
click at [441, 231] on button "Add to Parcel" at bounding box center [498, 241] width 231 height 23
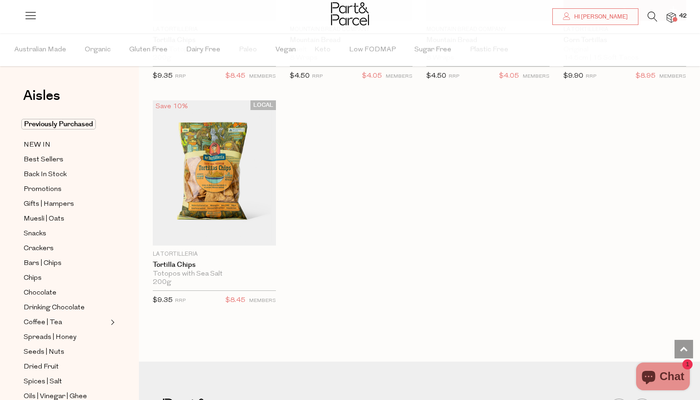
scroll to position [423, 0]
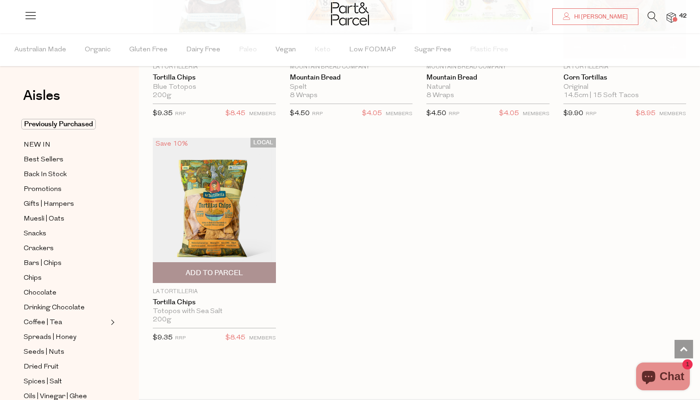
click at [237, 218] on img at bounding box center [214, 210] width 123 height 145
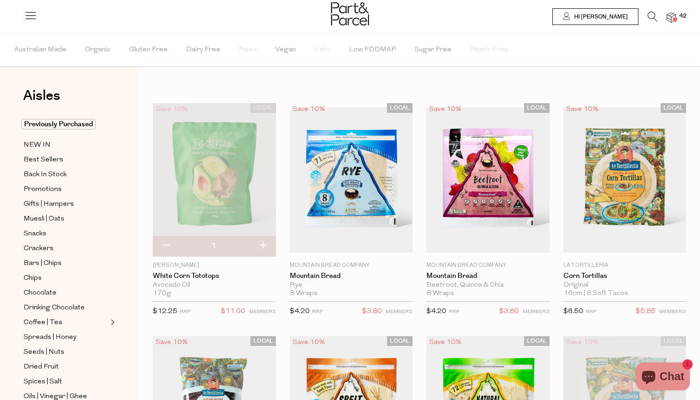
click at [227, 164] on img at bounding box center [214, 180] width 123 height 154
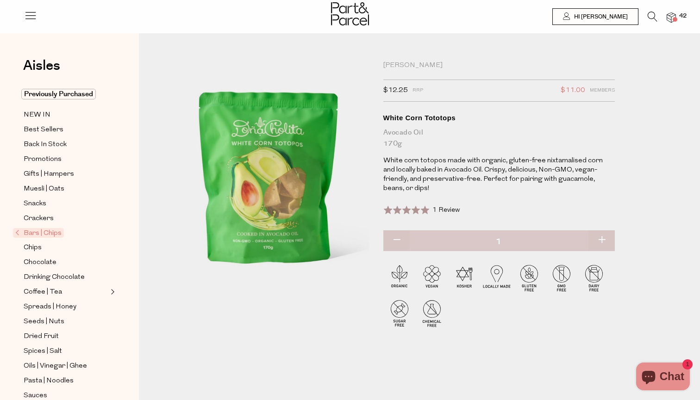
click at [600, 231] on button "button" at bounding box center [601, 240] width 26 height 20
type input "2"
click at [674, 17] on img at bounding box center [670, 17] width 9 height 11
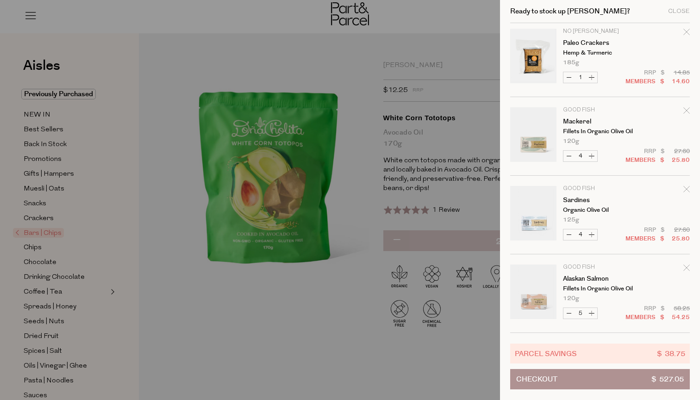
scroll to position [1421, 0]
click at [570, 311] on button "Decrease Alaskan Salmon" at bounding box center [568, 313] width 11 height 11
type input "4"
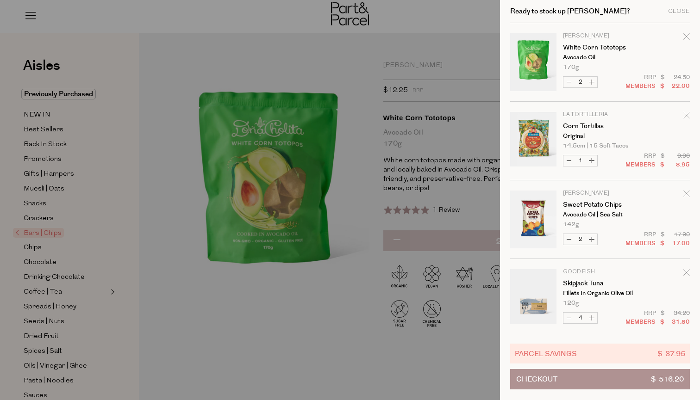
scroll to position [0, 0]
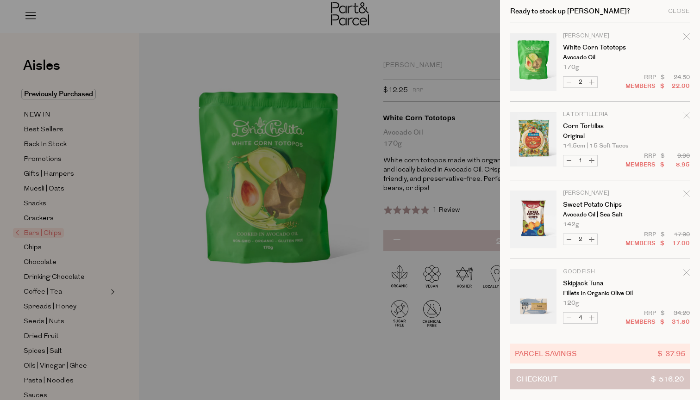
click at [573, 374] on button "Checkout $ 516.20" at bounding box center [600, 379] width 180 height 20
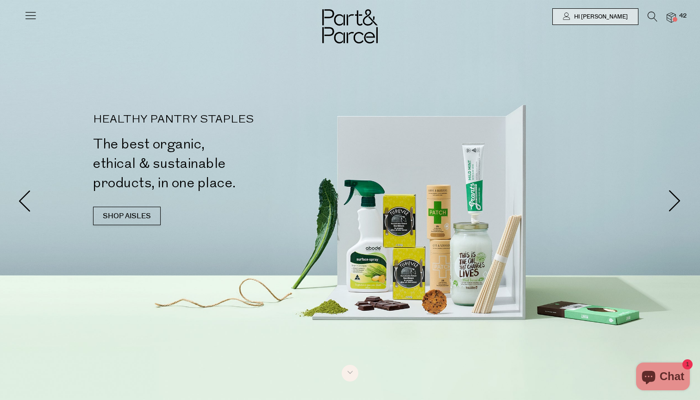
click at [666, 19] on img at bounding box center [670, 17] width 9 height 11
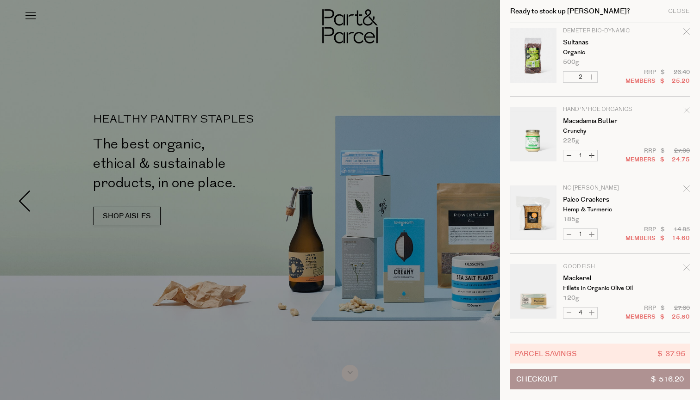
scroll to position [1421, 0]
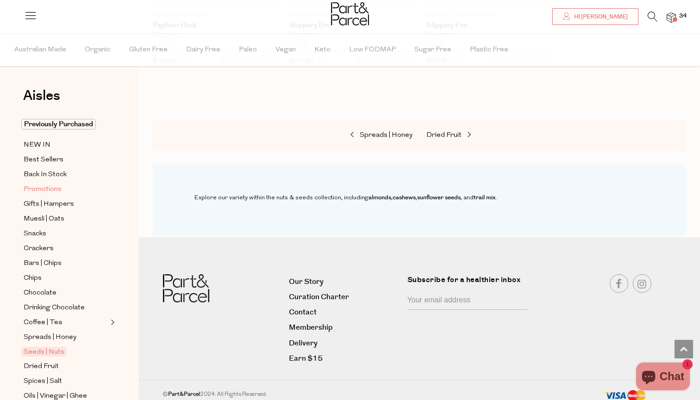
click at [49, 185] on span "Promotions" at bounding box center [43, 189] width 38 height 11
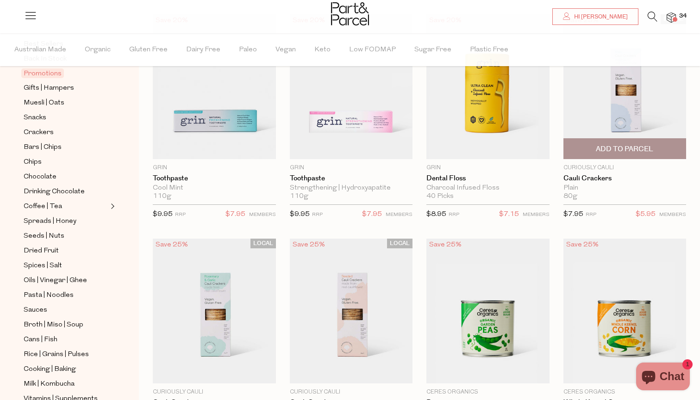
scroll to position [103, 0]
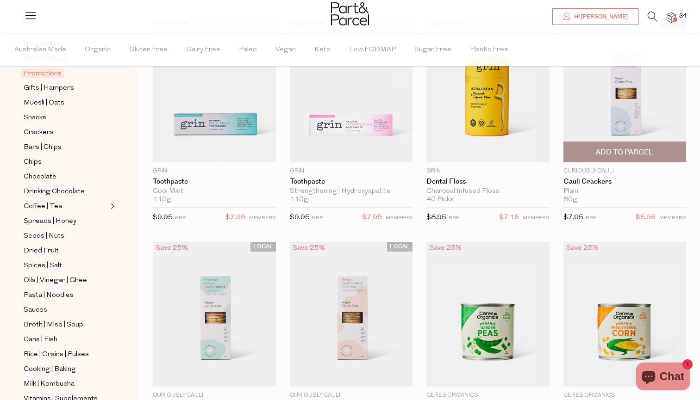
click at [584, 115] on img at bounding box center [624, 90] width 123 height 145
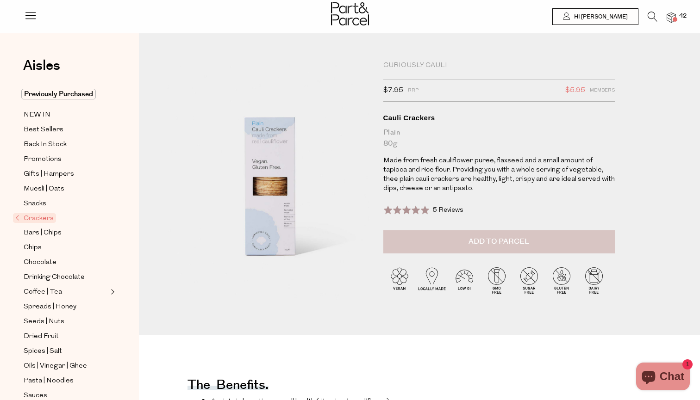
click at [520, 240] on span "Add to Parcel" at bounding box center [498, 241] width 61 height 11
click at [19, 221] on span "Crackers" at bounding box center [34, 218] width 43 height 10
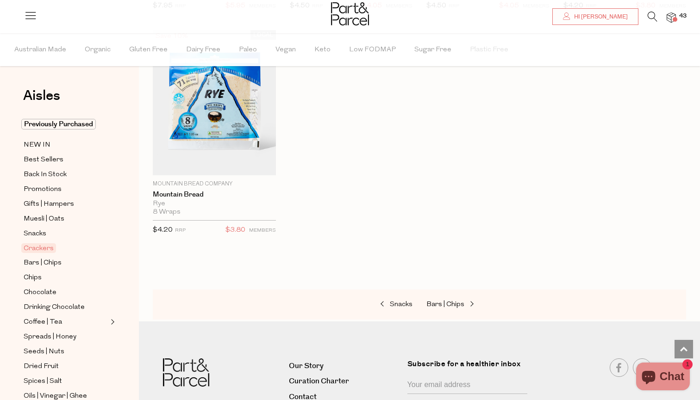
scroll to position [2157, 0]
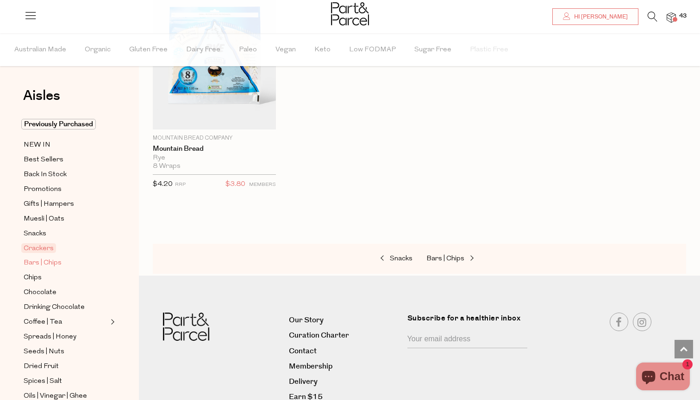
click at [53, 261] on span "Bars | Chips" at bounding box center [43, 263] width 38 height 11
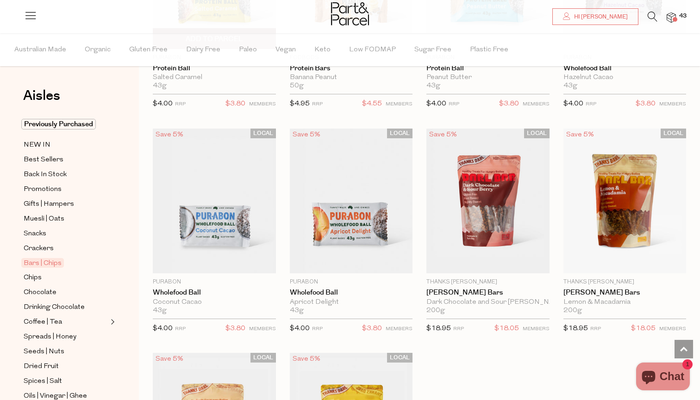
scroll to position [2536, 0]
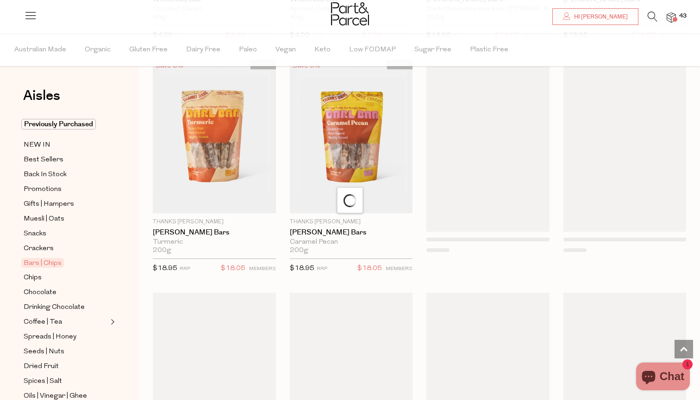
scroll to position [2785, 0]
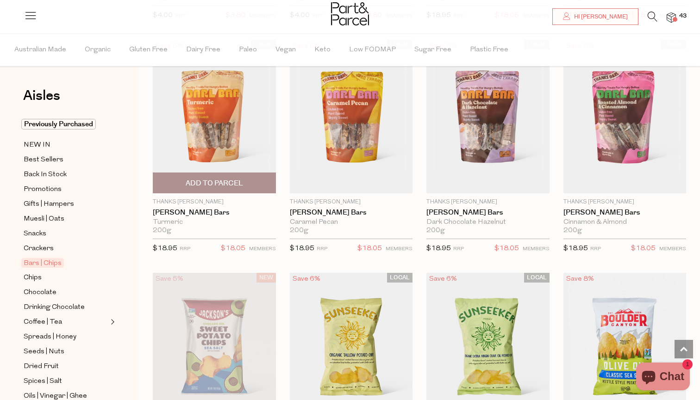
type input "2"
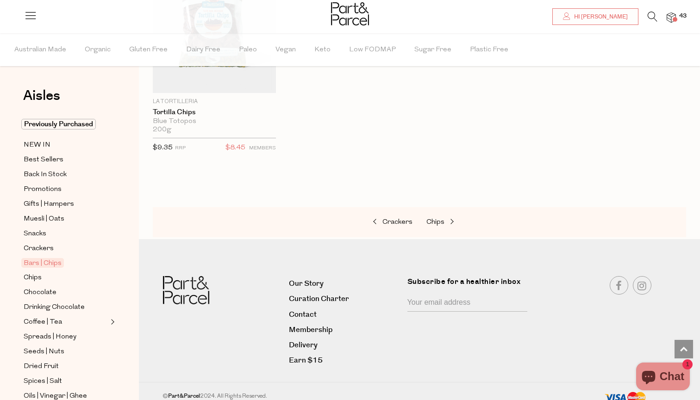
scroll to position [4034, 0]
click at [36, 274] on span "Chips" at bounding box center [33, 278] width 18 height 11
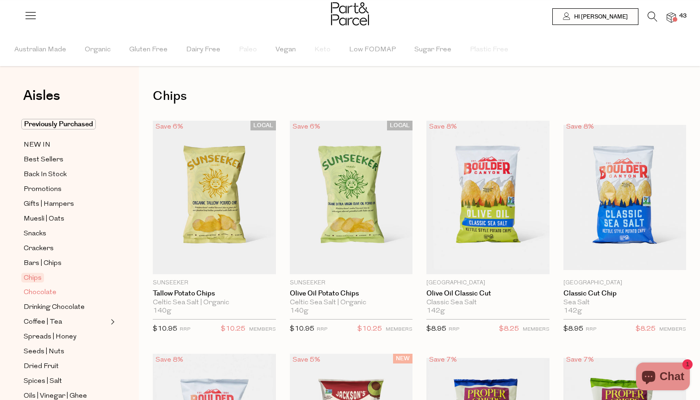
type input "2"
click at [43, 296] on span "Chocolate" at bounding box center [40, 292] width 33 height 11
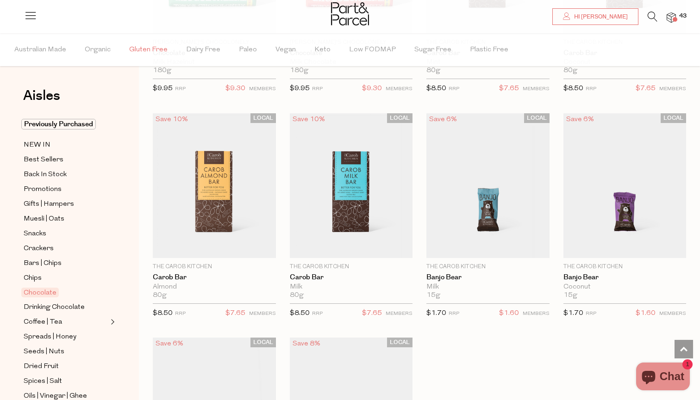
click at [159, 48] on span "Gluten Free" at bounding box center [148, 50] width 38 height 32
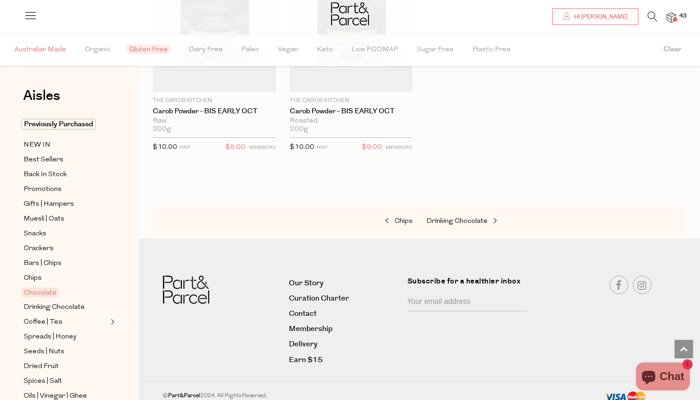
click at [53, 52] on span "Australian Made" at bounding box center [40, 50] width 52 height 32
